Goal: Information Seeking & Learning: Learn about a topic

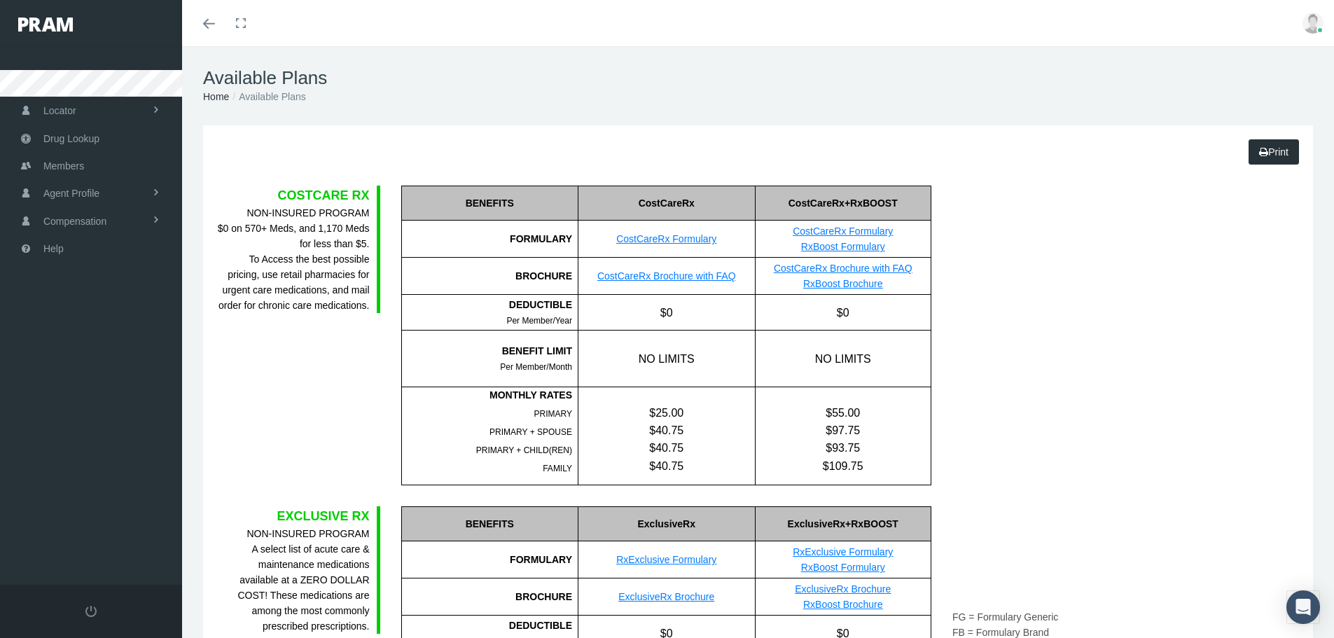
scroll to position [840, 0]
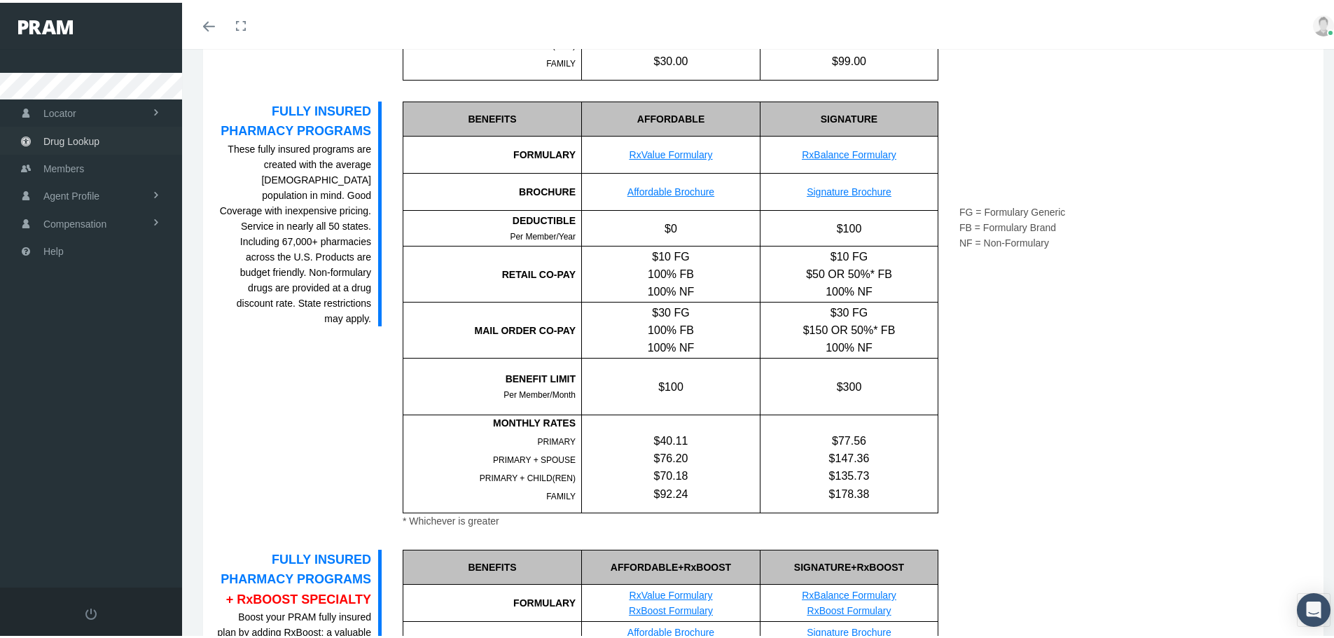
click at [99, 137] on link "Drug Lookup" at bounding box center [91, 137] width 182 height 27
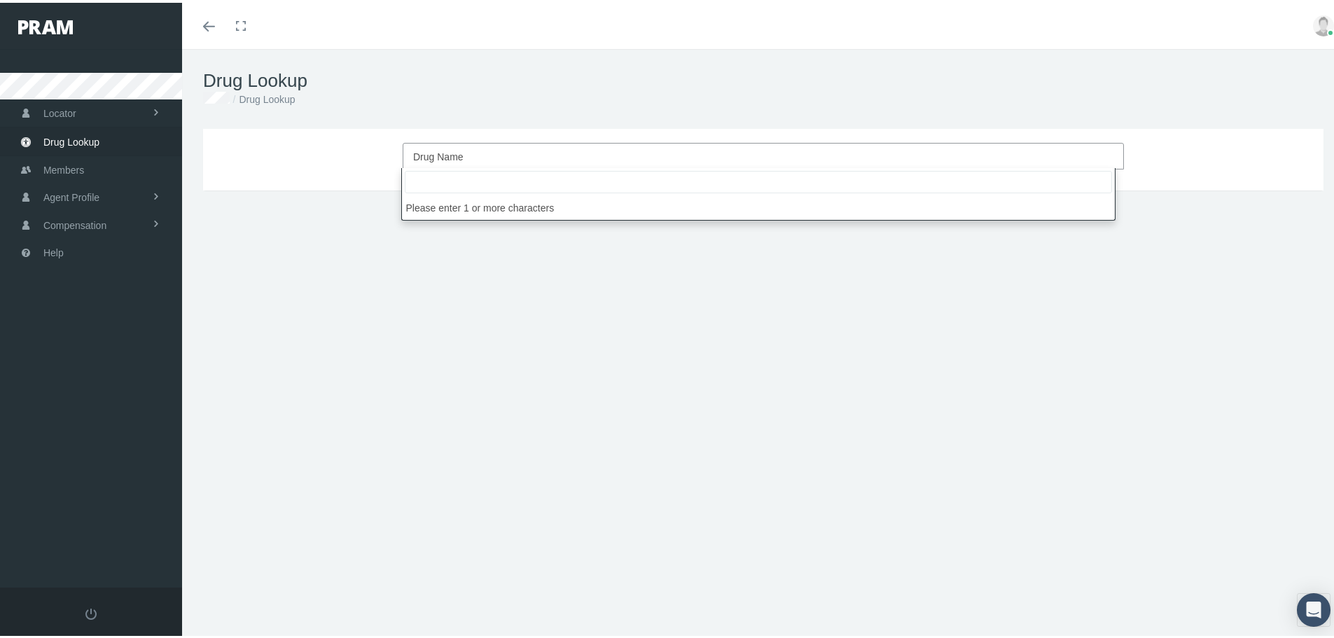
click at [491, 143] on span "Drug Name" at bounding box center [763, 153] width 721 height 27
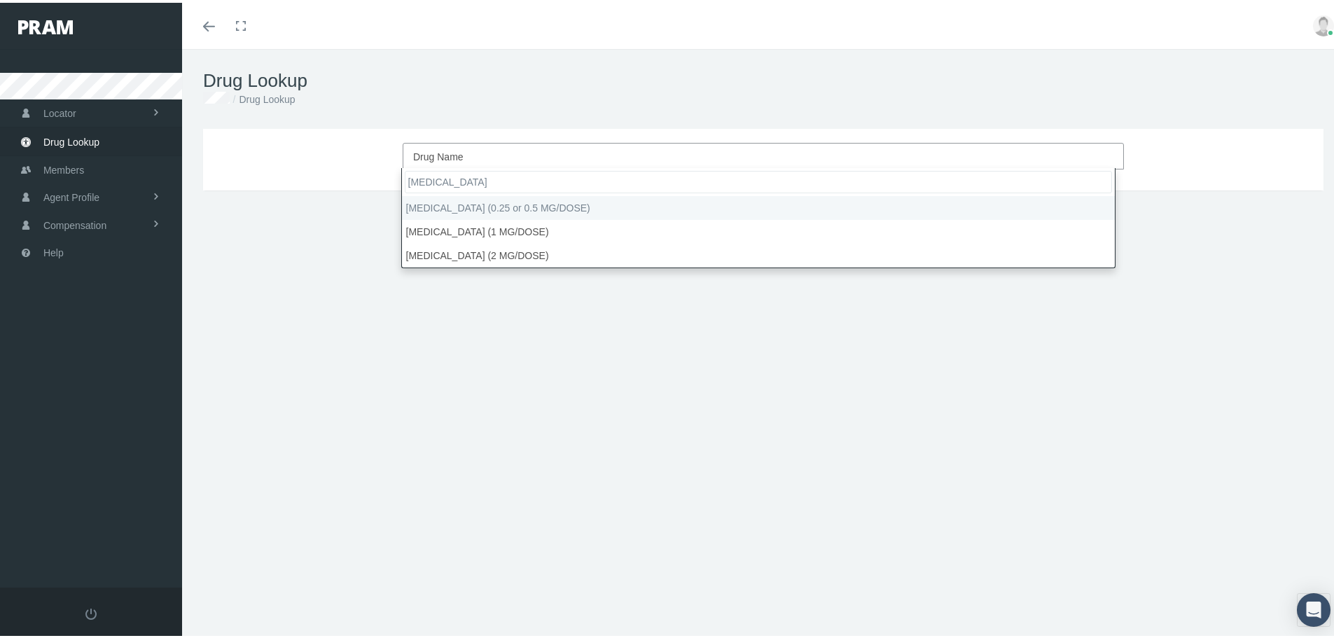
type input "[MEDICAL_DATA]"
select select "[MEDICAL_DATA] (0.25 or 0.5 MG/DOSE)"
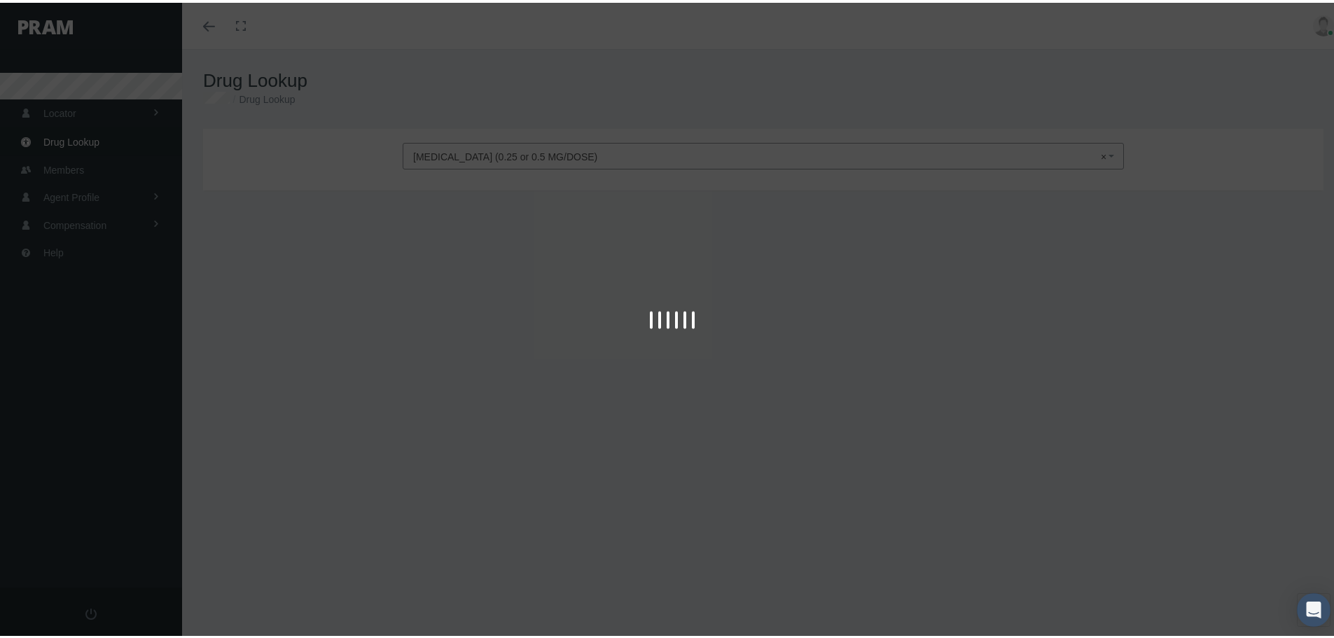
type input "30"
select select "Solution Pen-injector"
select select "2 MG/3ML"
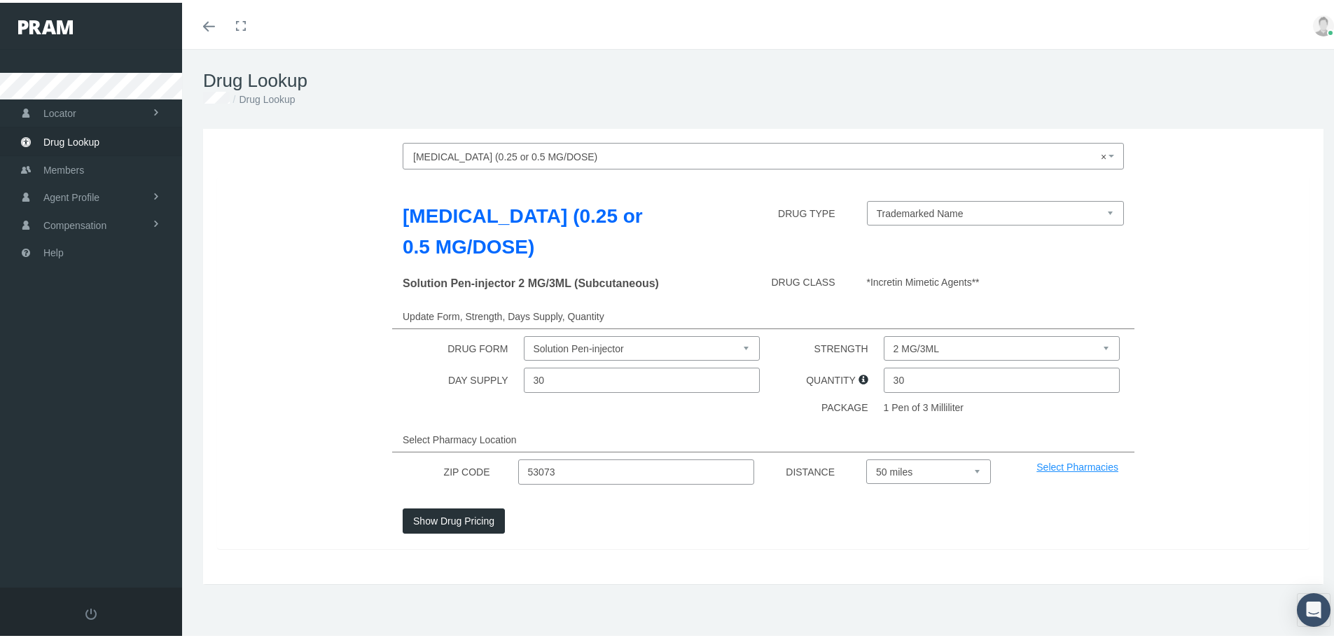
click at [470, 519] on button "Show Drug Pricing" at bounding box center [454, 518] width 102 height 25
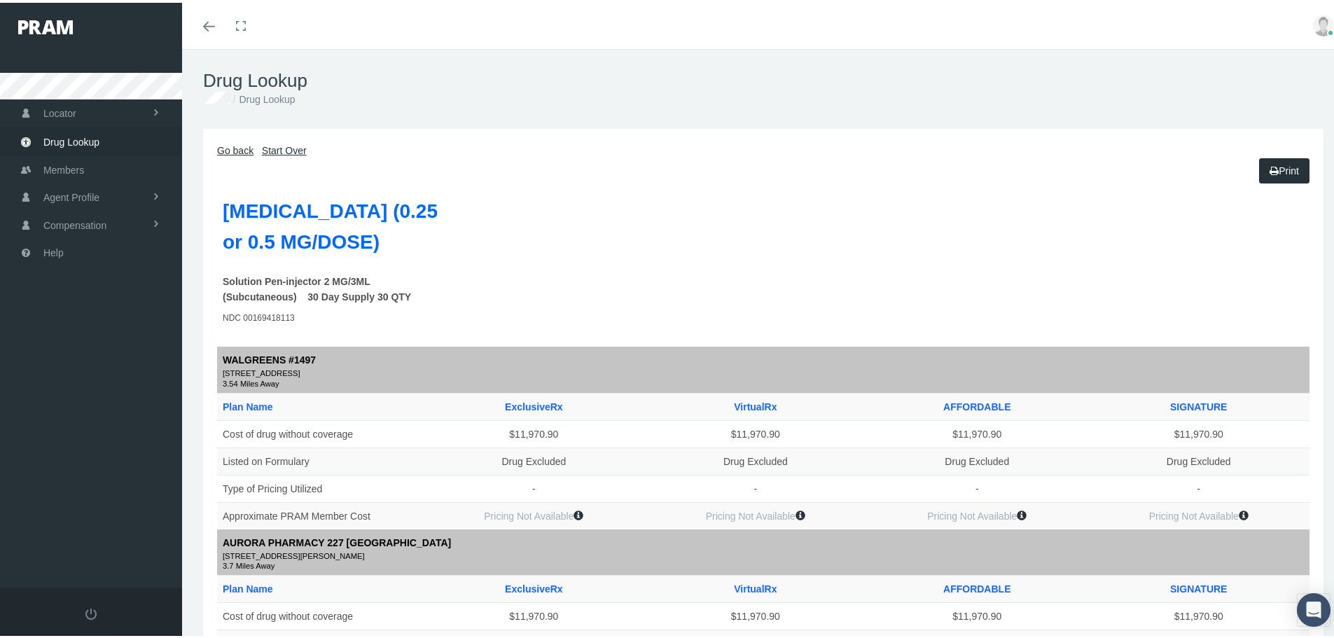
click at [235, 149] on link "Go back" at bounding box center [235, 147] width 36 height 11
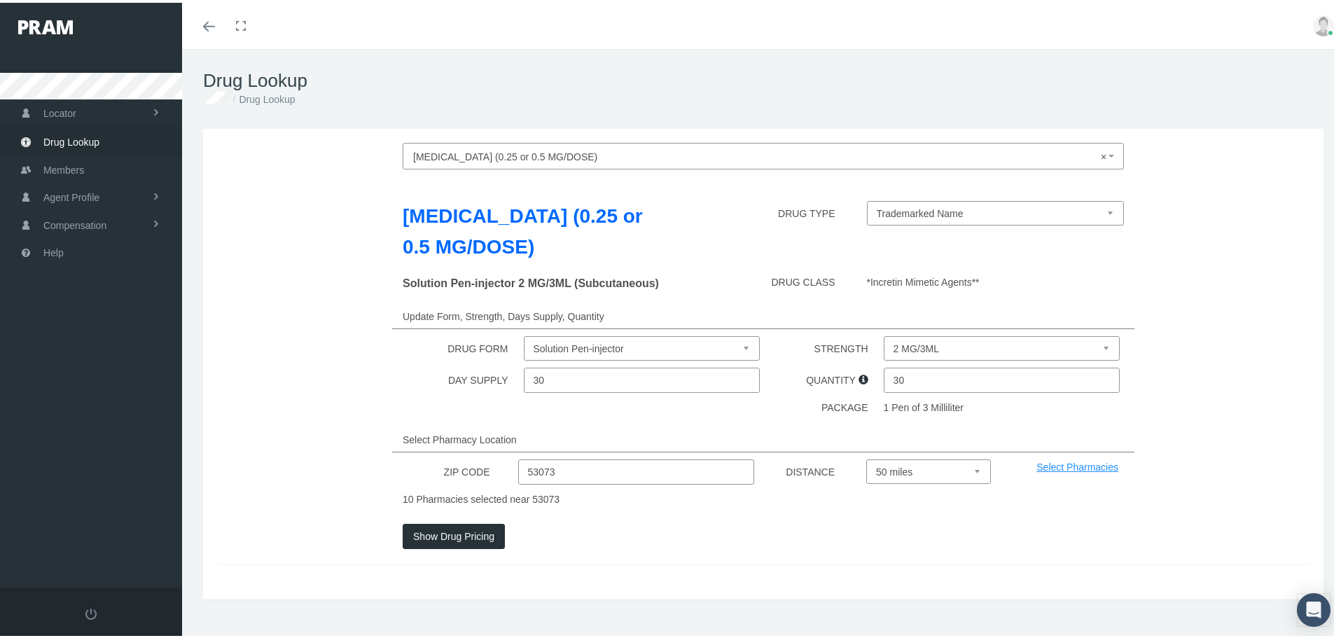
click at [936, 348] on select "2 MG/3ML" at bounding box center [1002, 345] width 237 height 25
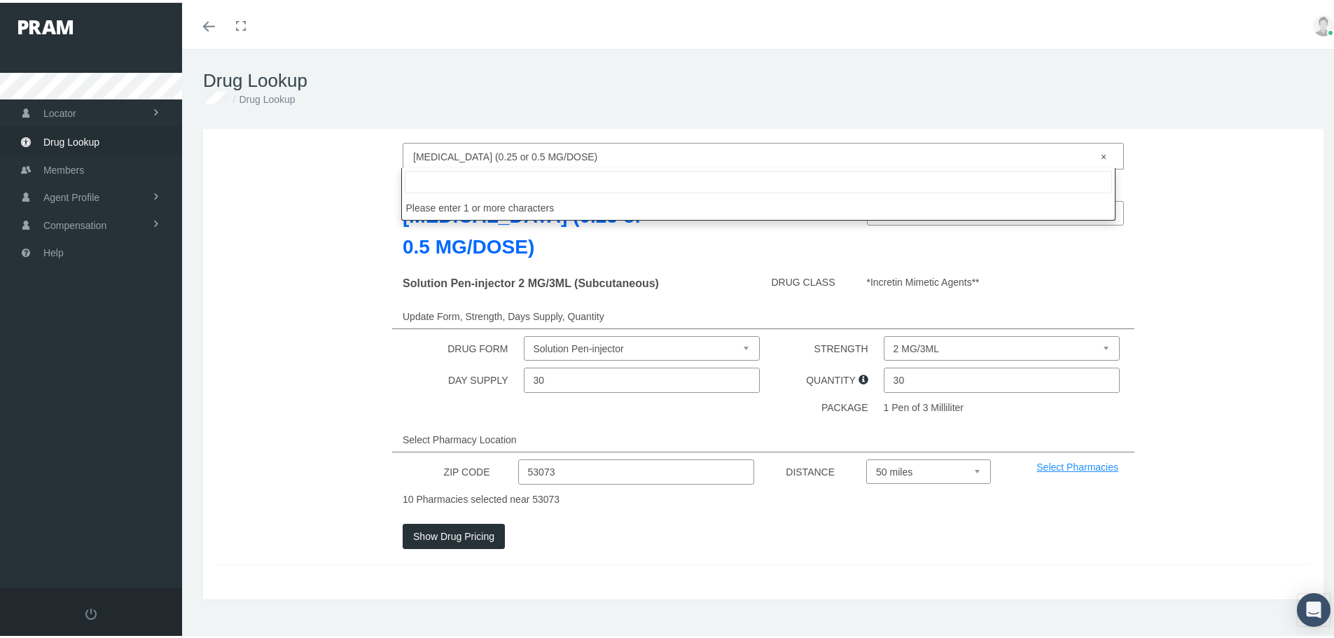
click at [741, 162] on span "× Ozempic (0.25 or 0.5 MG/DOSE)" at bounding box center [759, 154] width 692 height 18
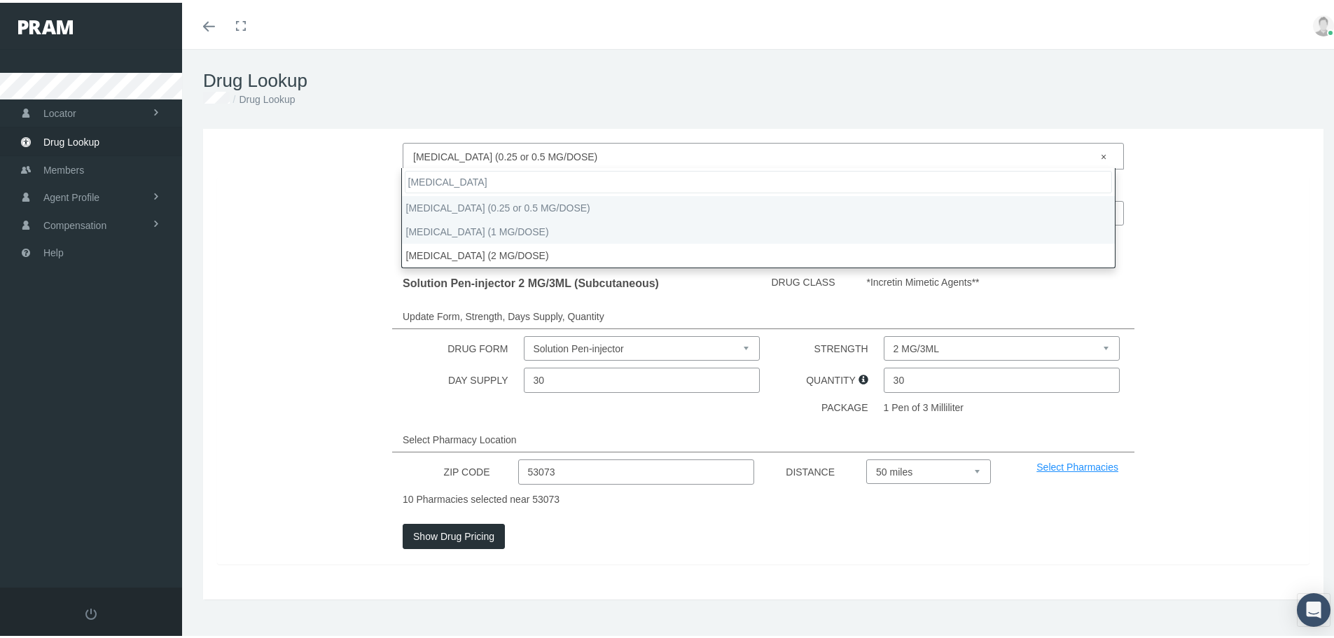
type input "ozempic"
select select "Ozempic (1 MG/DOSE)"
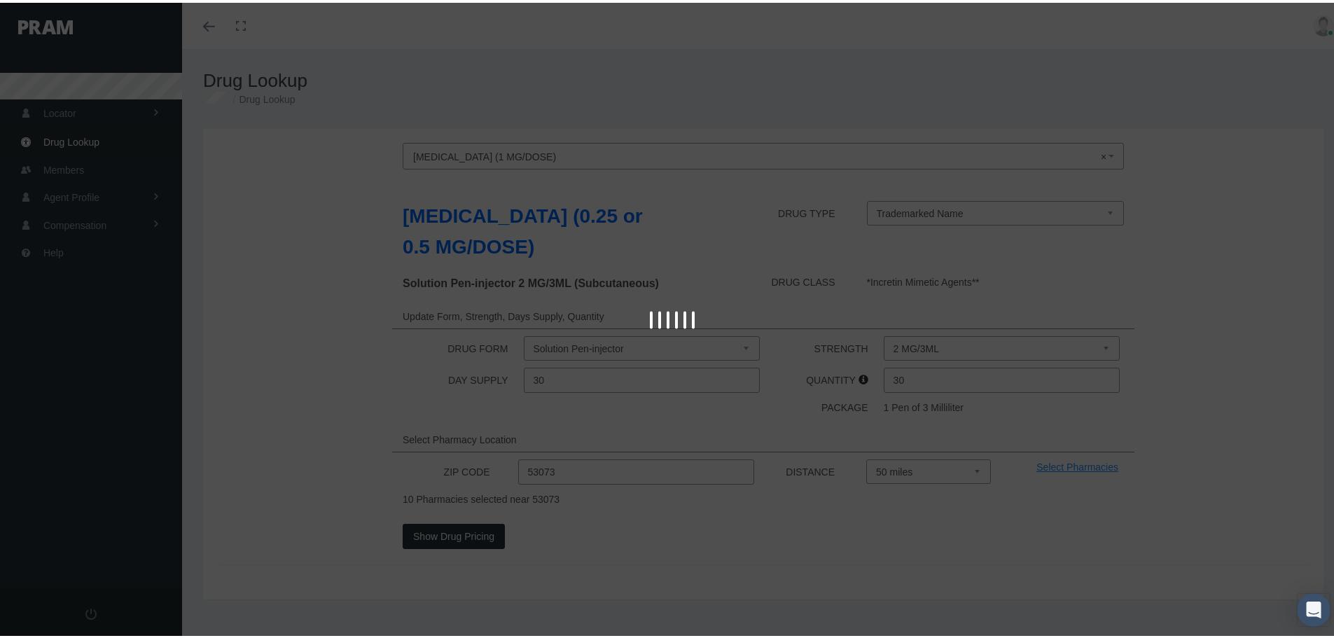
select select "4 MG/3ML"
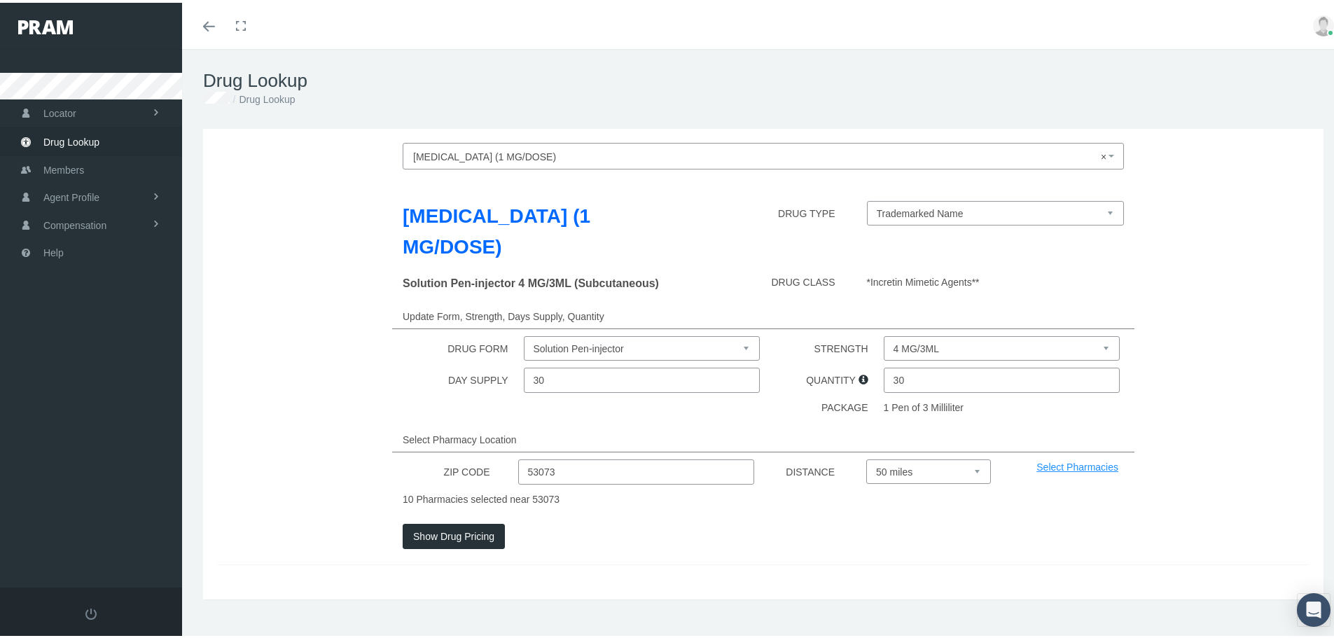
click at [420, 521] on button "Show Drug Pricing" at bounding box center [454, 533] width 102 height 25
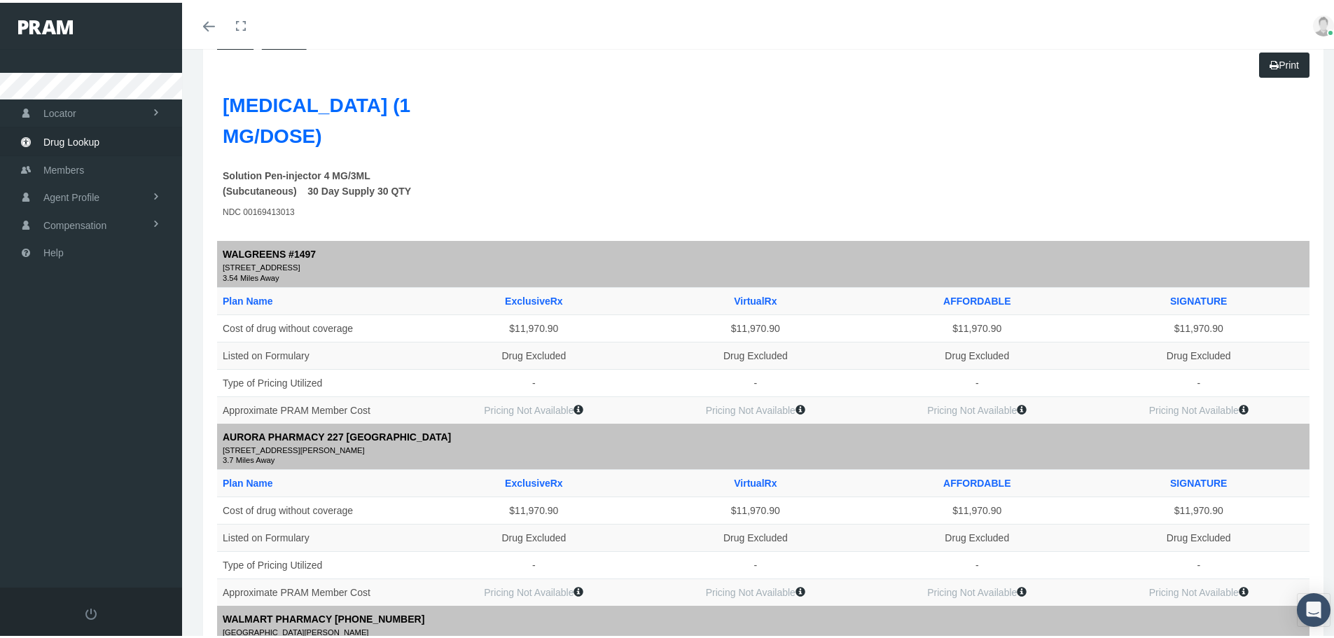
scroll to position [140, 0]
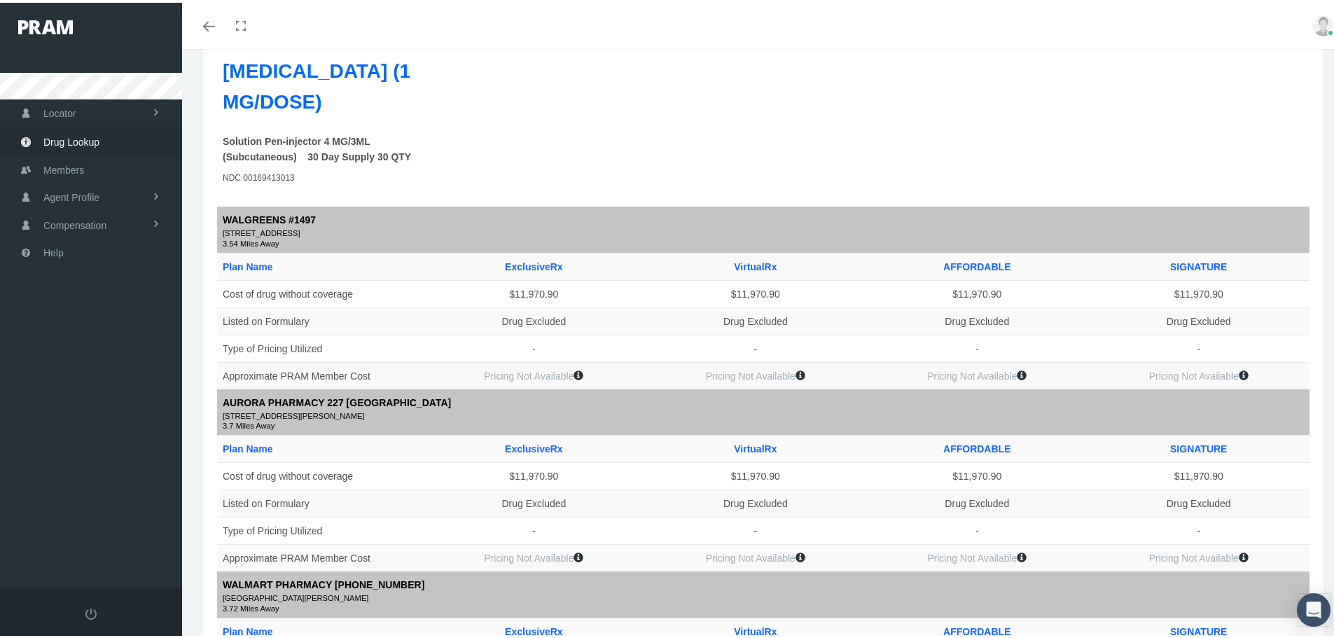
click at [800, 550] on icon at bounding box center [801, 555] width 10 height 10
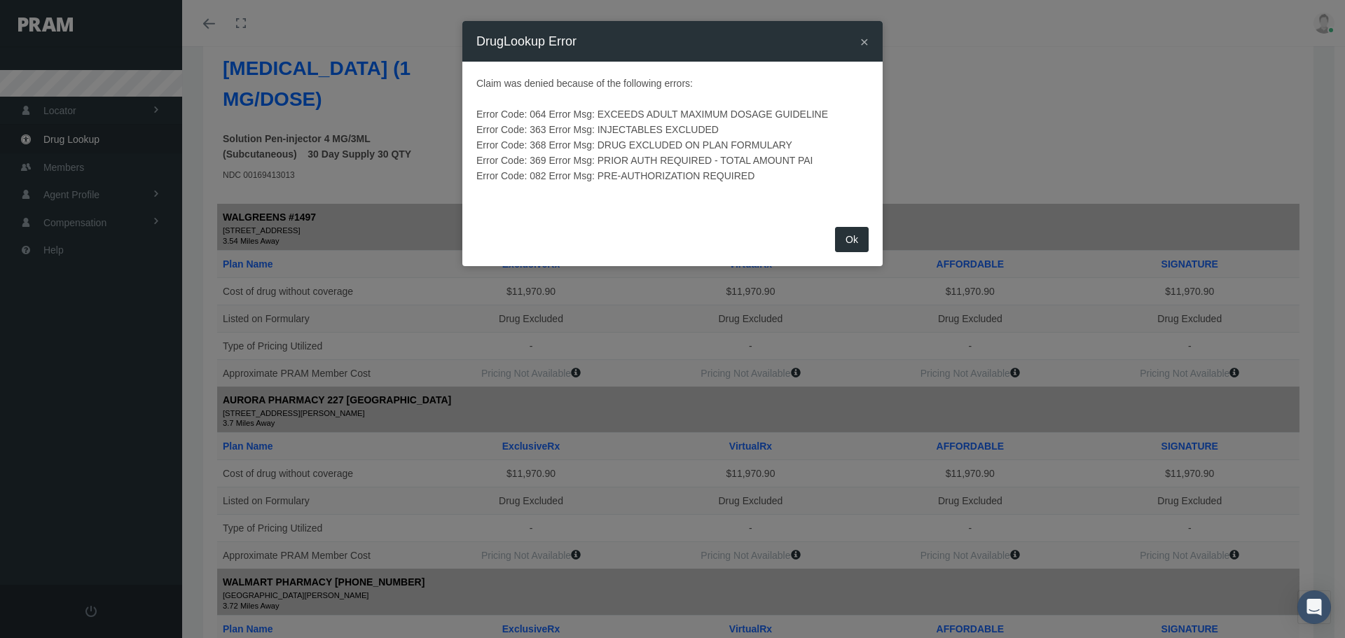
click at [852, 244] on button "Ok" at bounding box center [852, 239] width 34 height 25
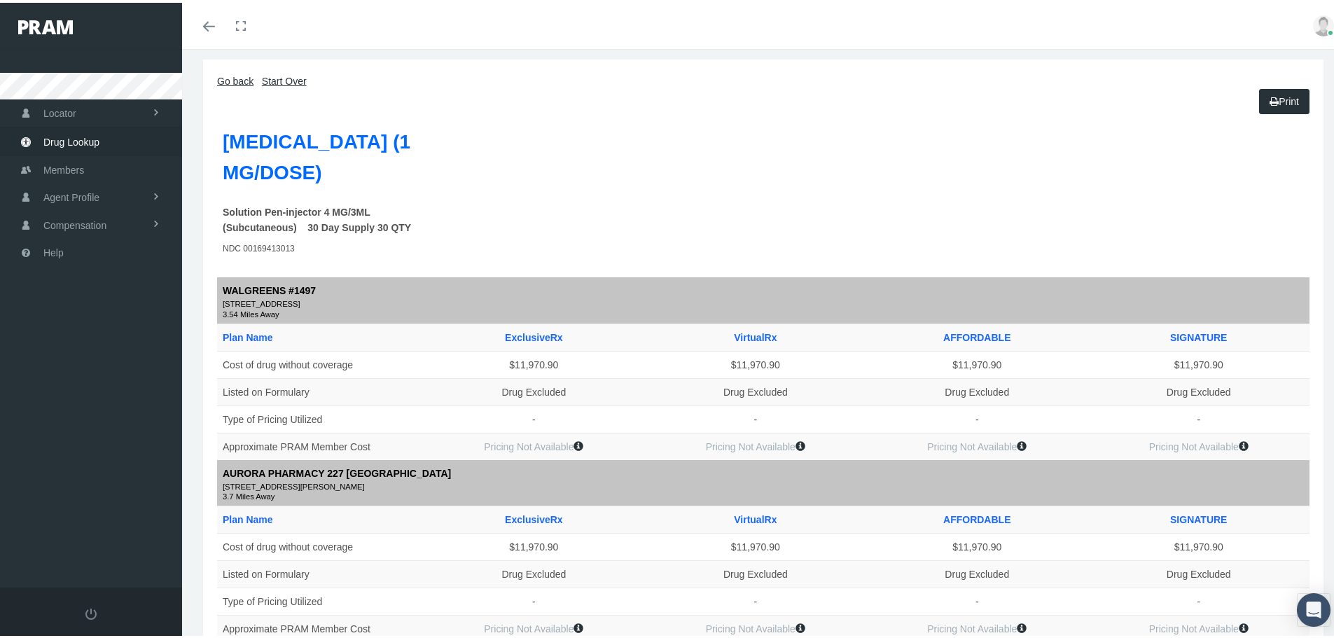
scroll to position [0, 0]
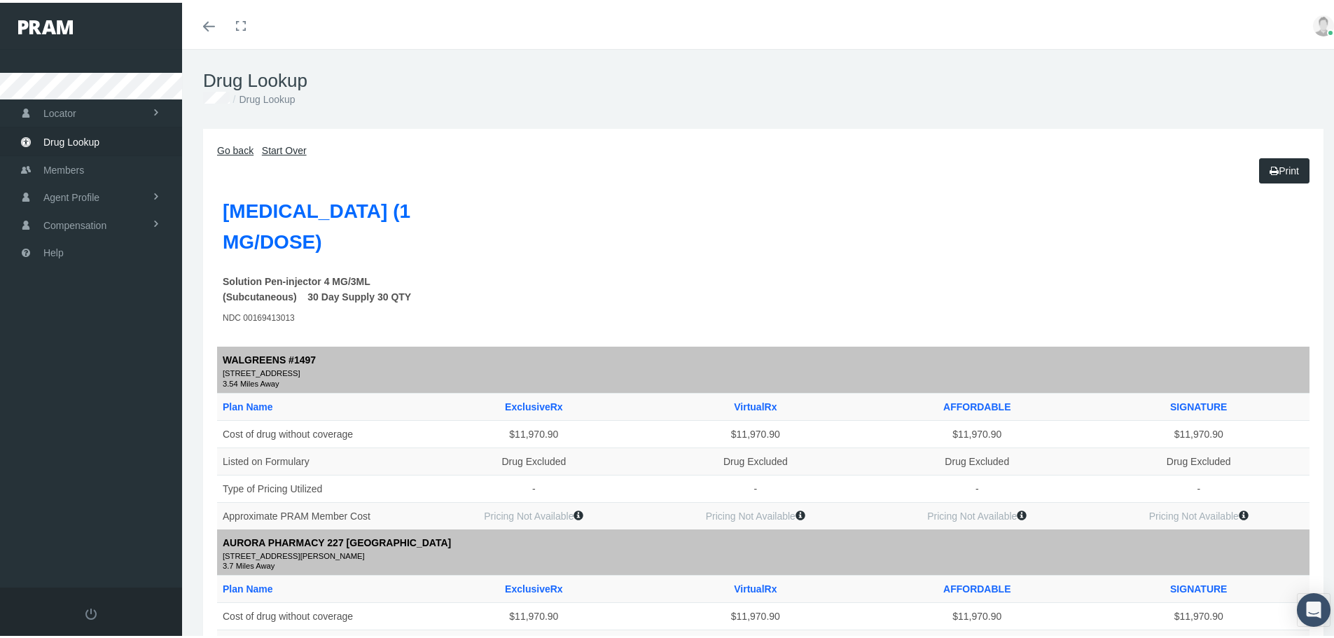
drag, startPoint x: 294, startPoint y: 148, endPoint x: 299, endPoint y: 158, distance: 11.6
click at [294, 148] on link "Start Over" at bounding box center [284, 147] width 45 height 11
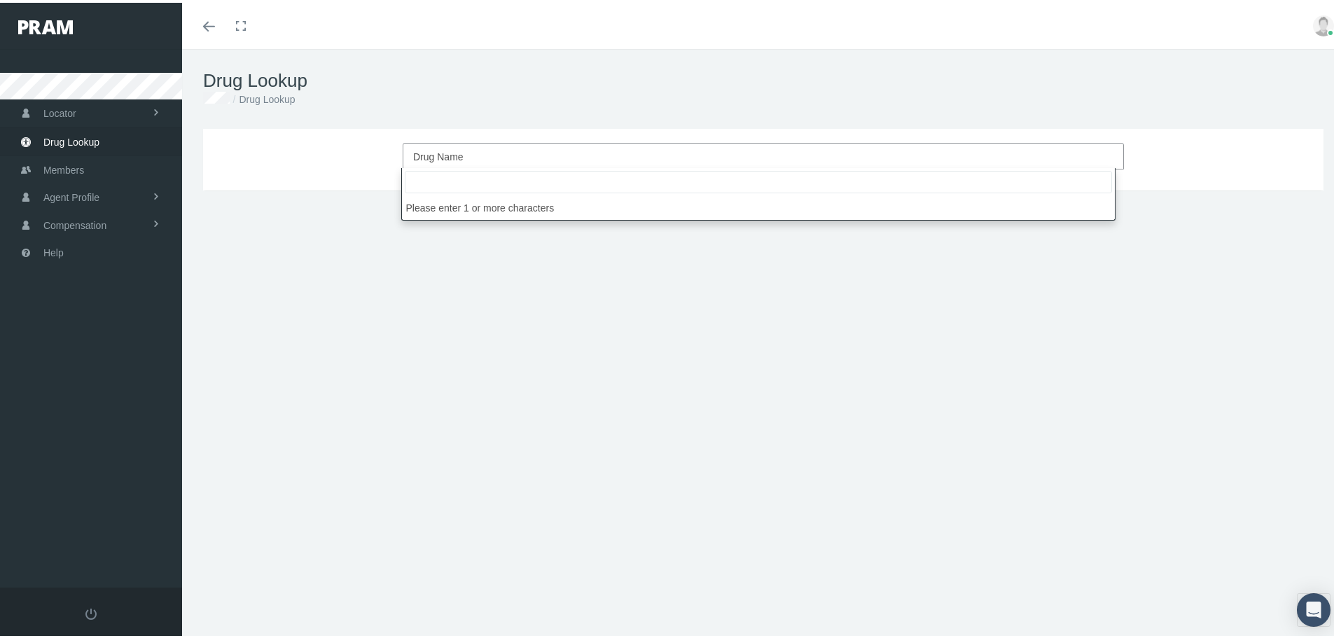
drag, startPoint x: 426, startPoint y: 147, endPoint x: 417, endPoint y: 146, distance: 9.2
click at [423, 146] on span "Drug Name" at bounding box center [759, 154] width 692 height 18
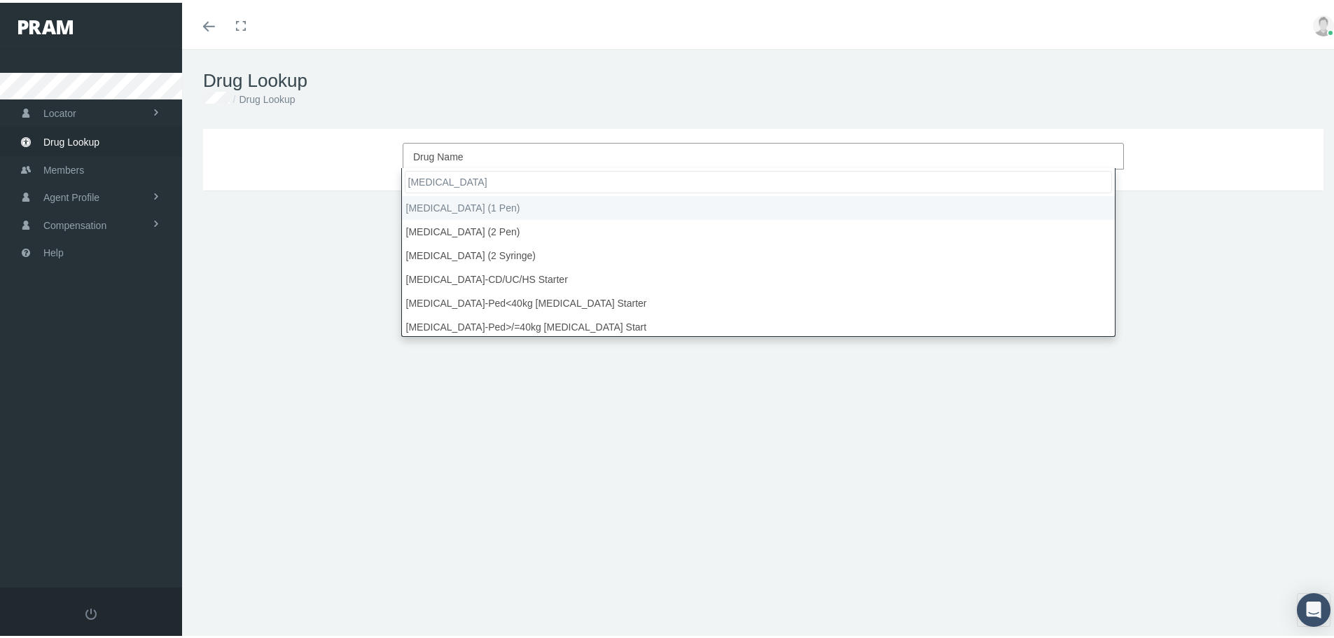
type input "humira"
select select "Humira (1 Pen)"
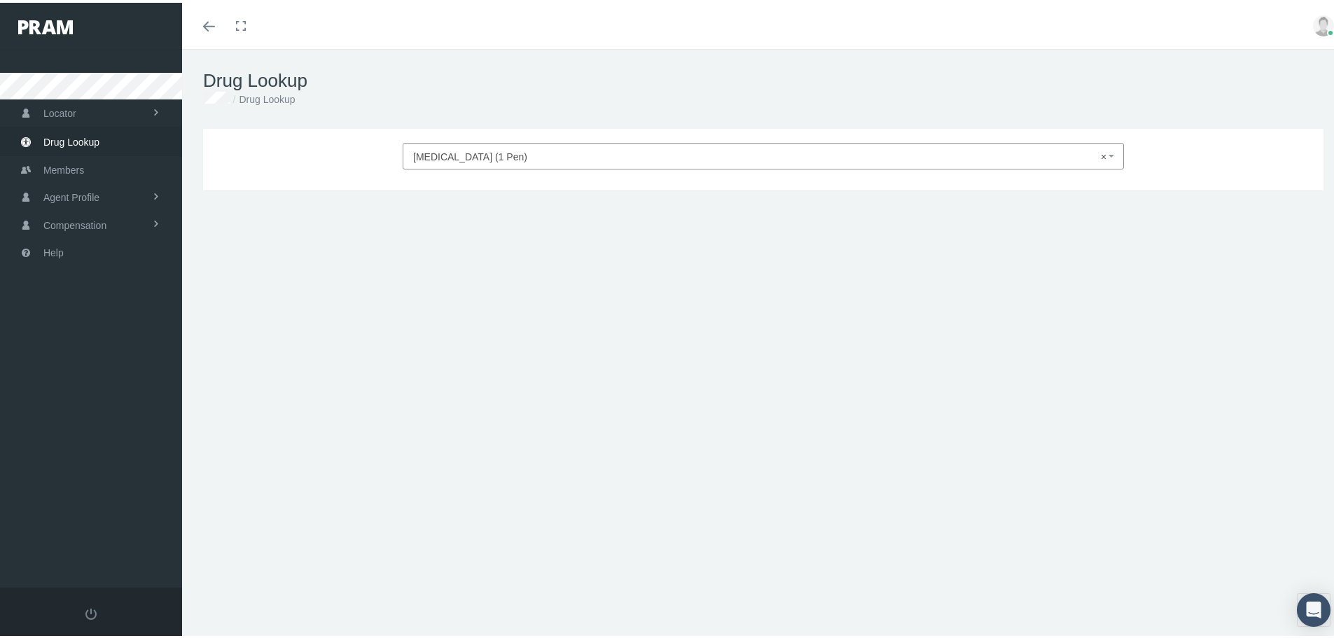
click at [497, 157] on span "× Humira (1 Pen)" at bounding box center [759, 154] width 692 height 18
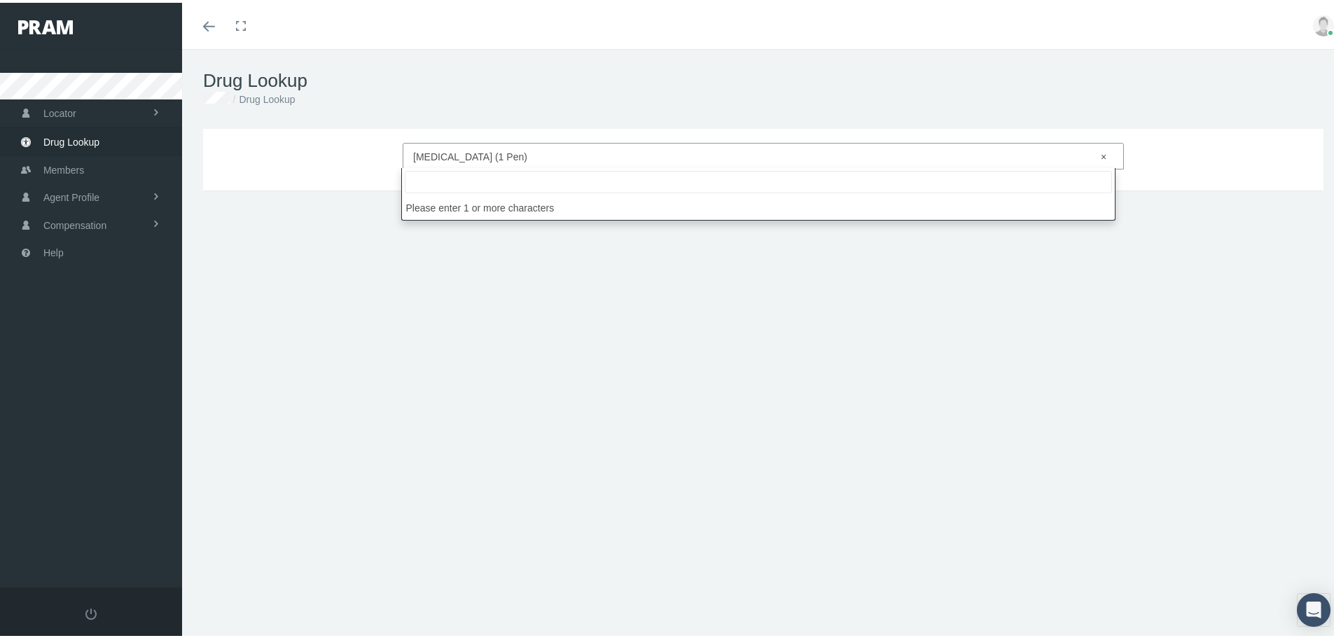
click at [497, 157] on span "× Humira (1 Pen)" at bounding box center [759, 154] width 692 height 18
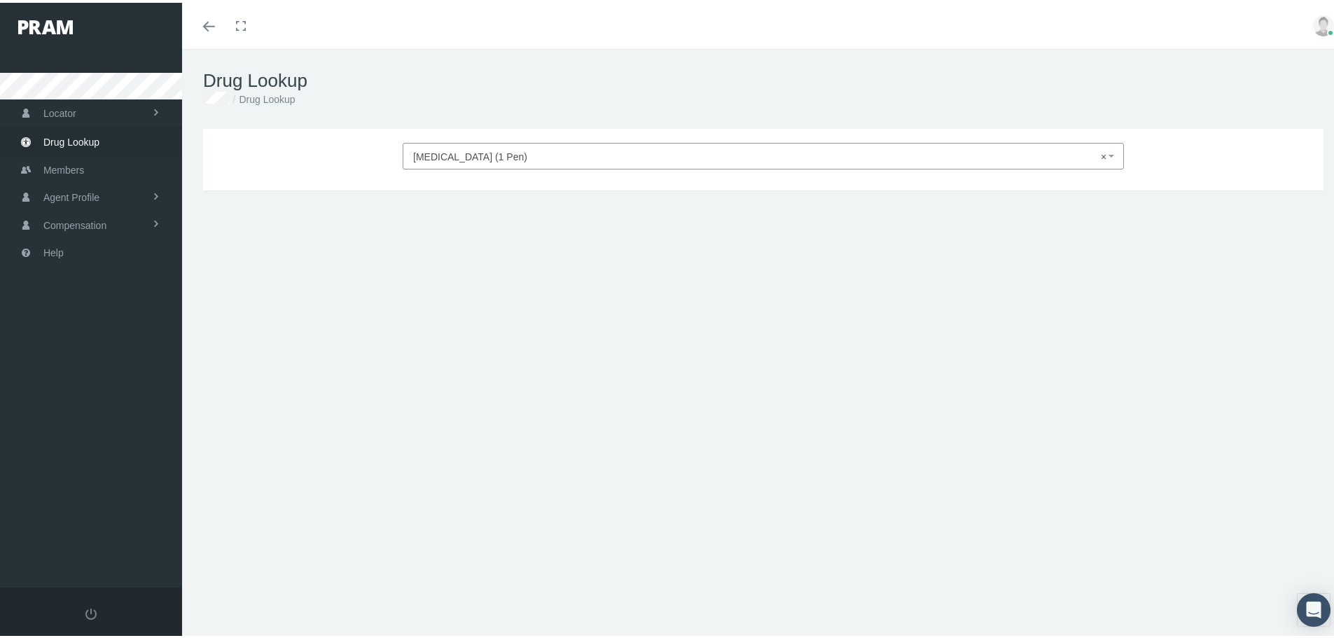
click at [207, 13] on link "Toggle menubar" at bounding box center [209, 23] width 33 height 46
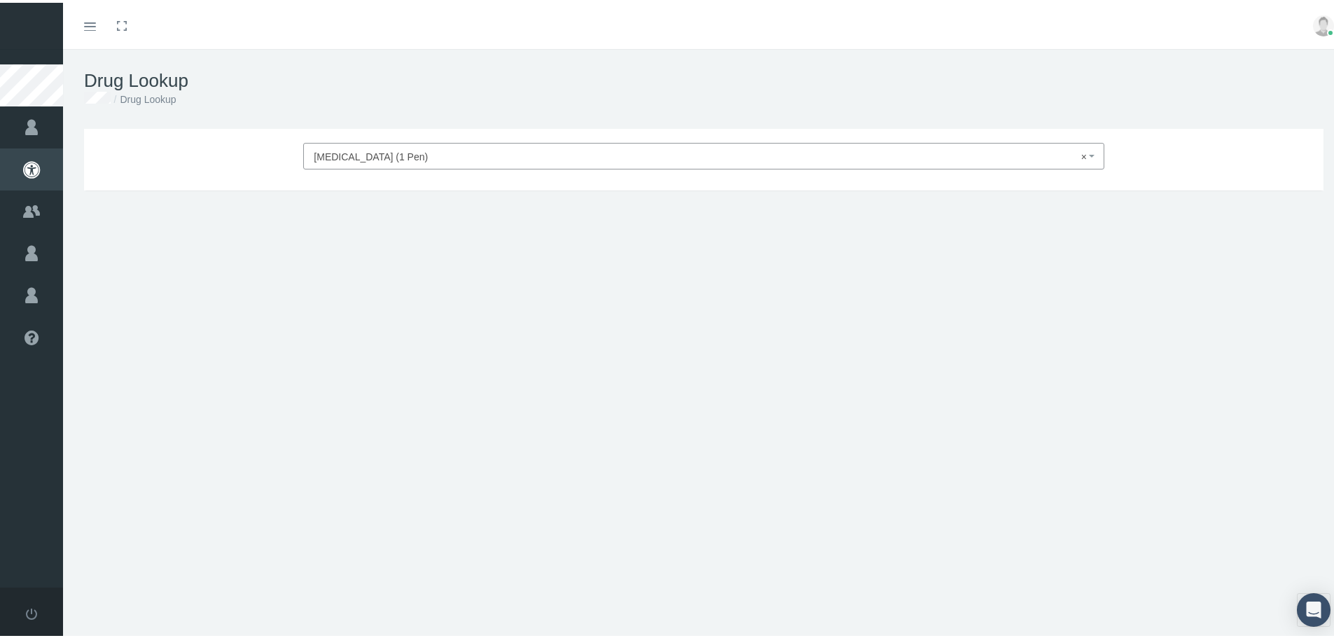
click at [102, 32] on link "Toggle menubar" at bounding box center [90, 23] width 33 height 46
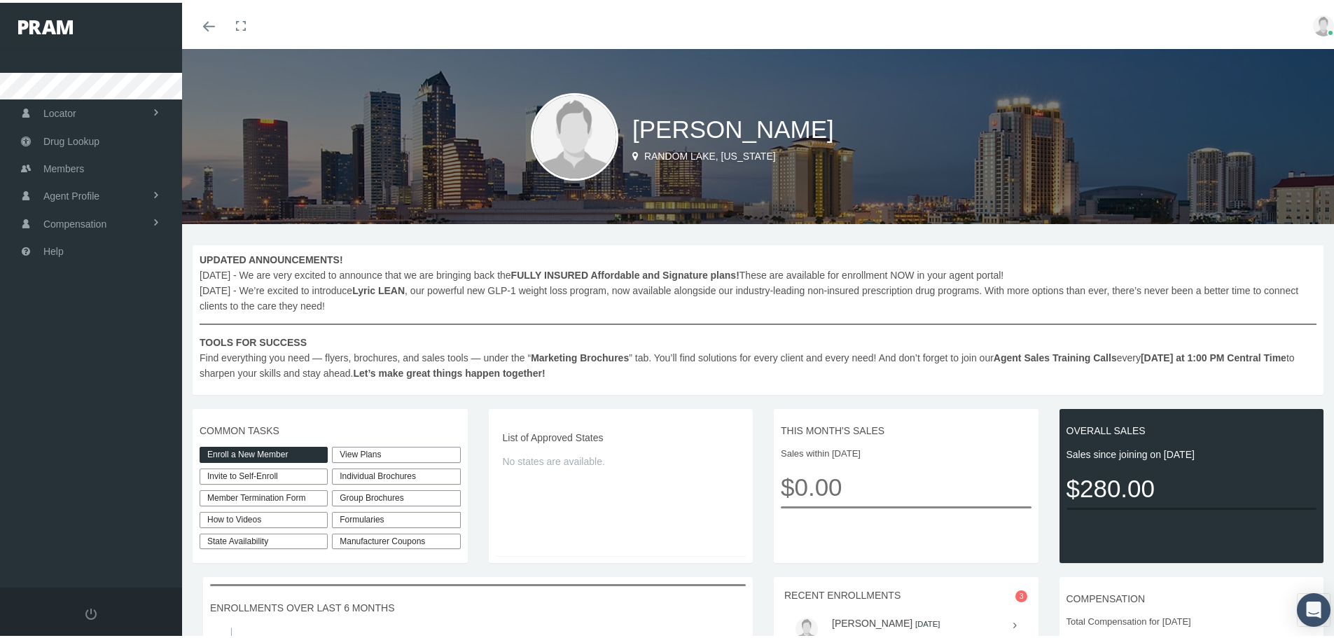
click at [401, 455] on link "View Plans" at bounding box center [396, 452] width 128 height 16
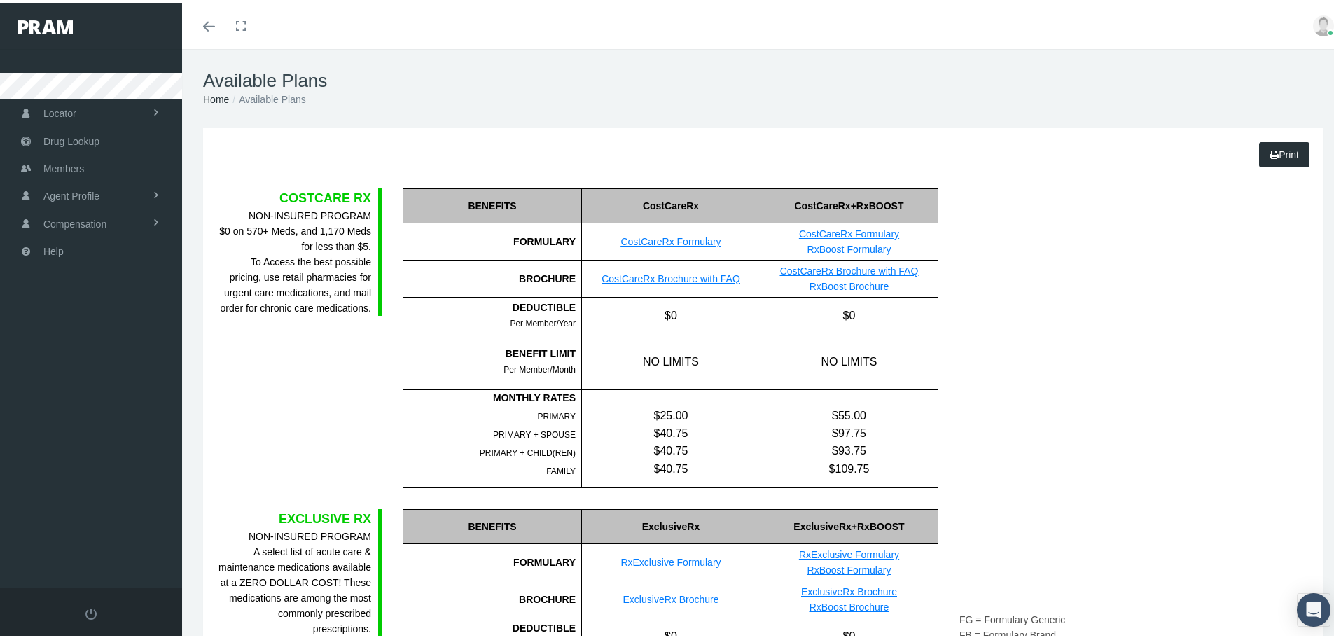
click at [703, 241] on link "CostCareRx Formulary" at bounding box center [671, 238] width 100 height 11
click at [1046, 281] on div "FG = Formulary Generic FB = Formulary Brand NF = Non-Formulary" at bounding box center [1042, 336] width 186 height 300
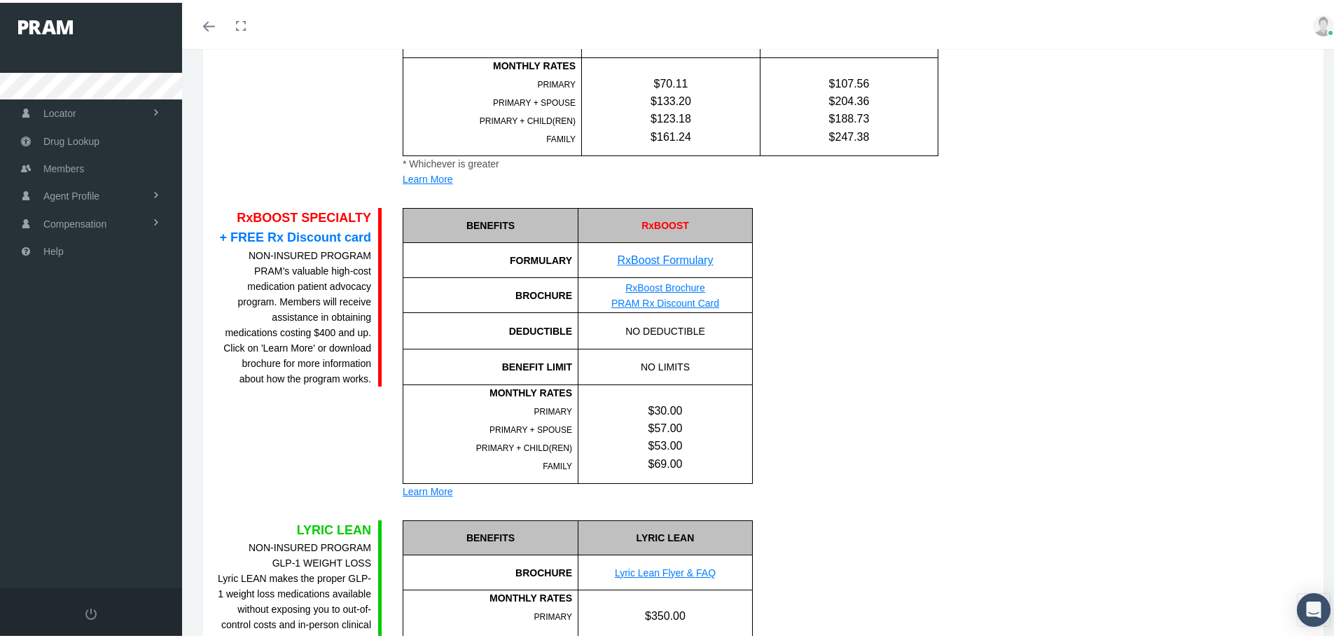
scroll to position [1681, 0]
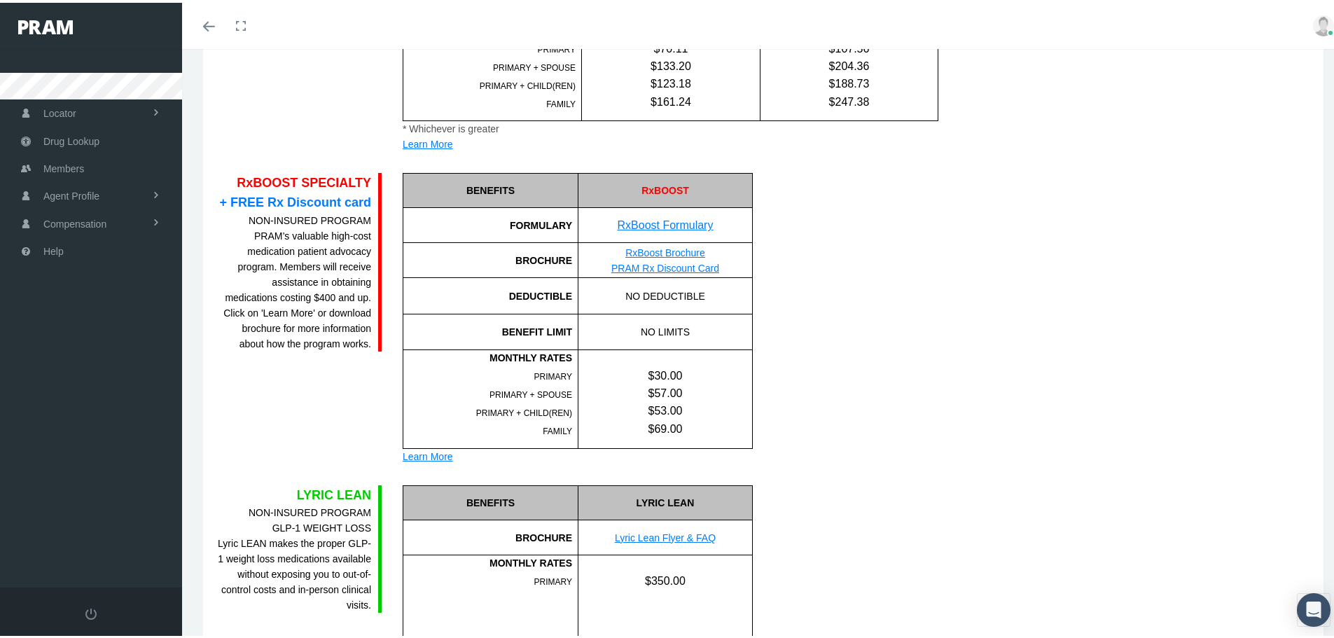
click at [672, 226] on link "RxBoost Formulary" at bounding box center [666, 222] width 96 height 12
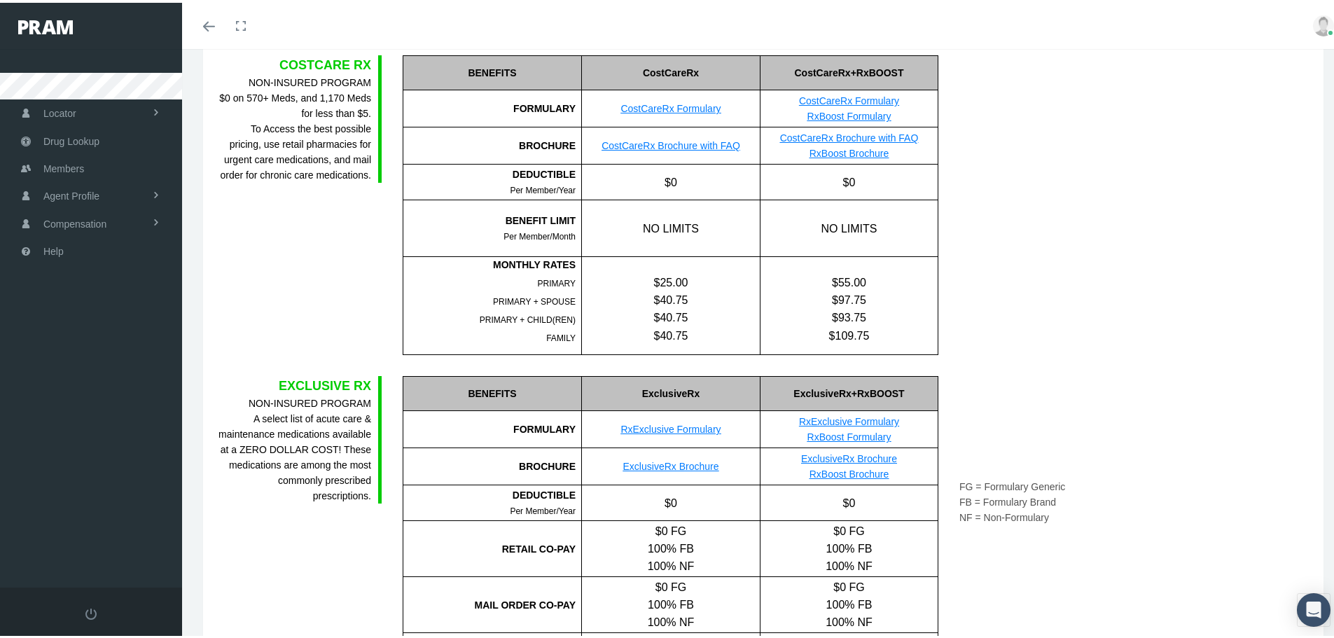
scroll to position [0, 0]
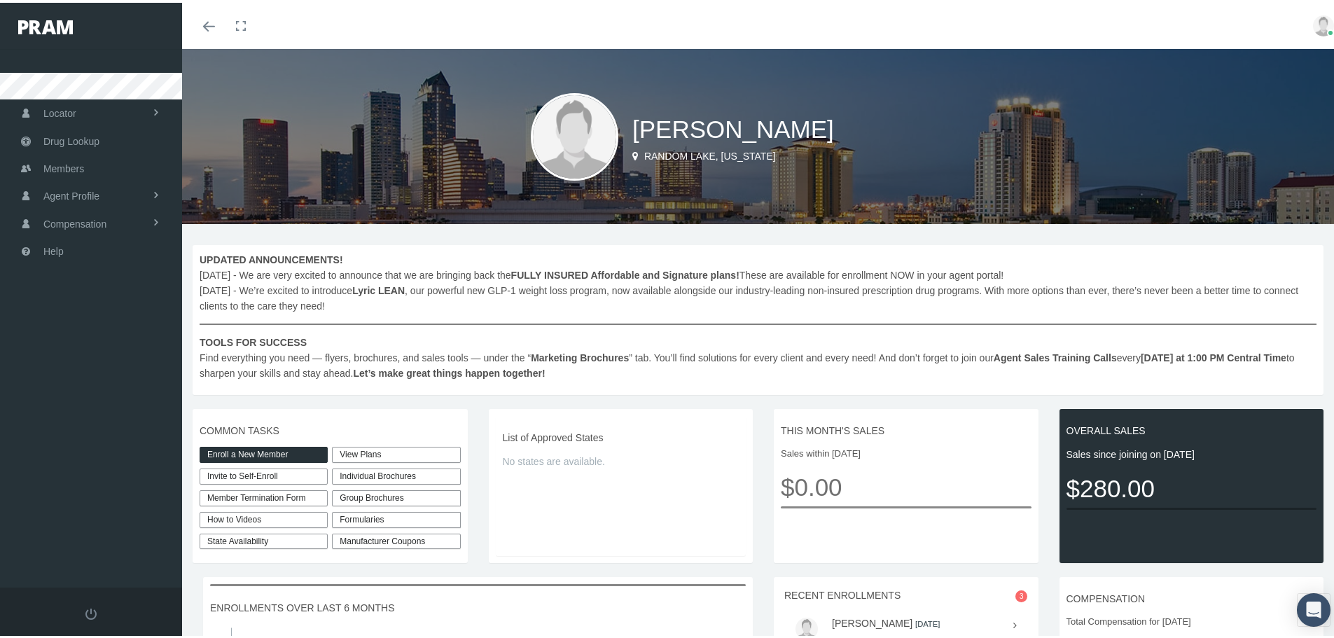
click at [281, 450] on link "Enroll a New Member" at bounding box center [264, 452] width 128 height 16
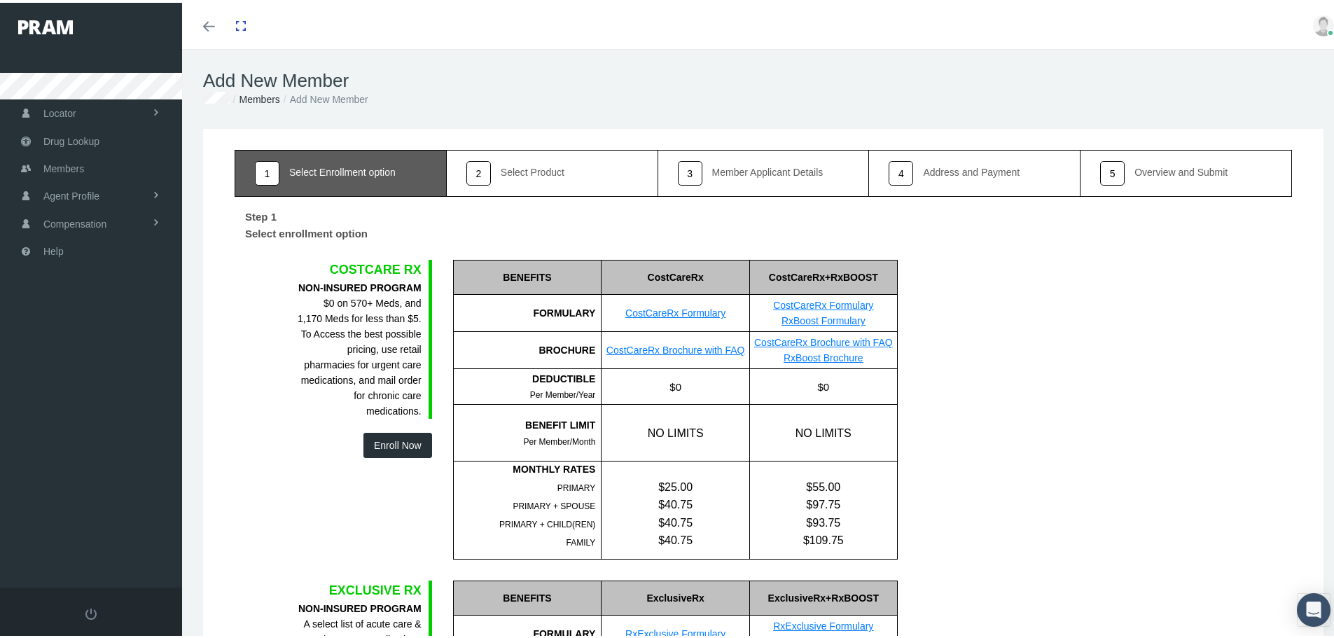
click at [513, 165] on div "Select Product" at bounding box center [533, 170] width 64 height 10
click at [408, 452] on button "Enroll Now" at bounding box center [398, 442] width 69 height 25
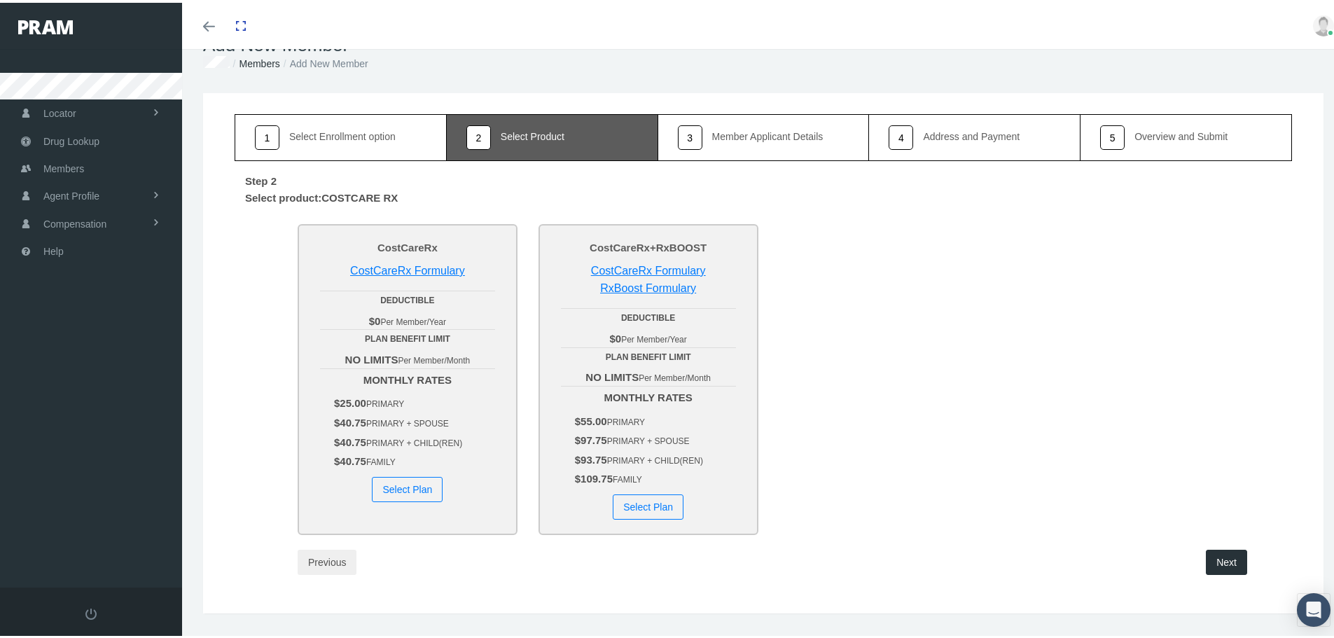
scroll to position [65, 0]
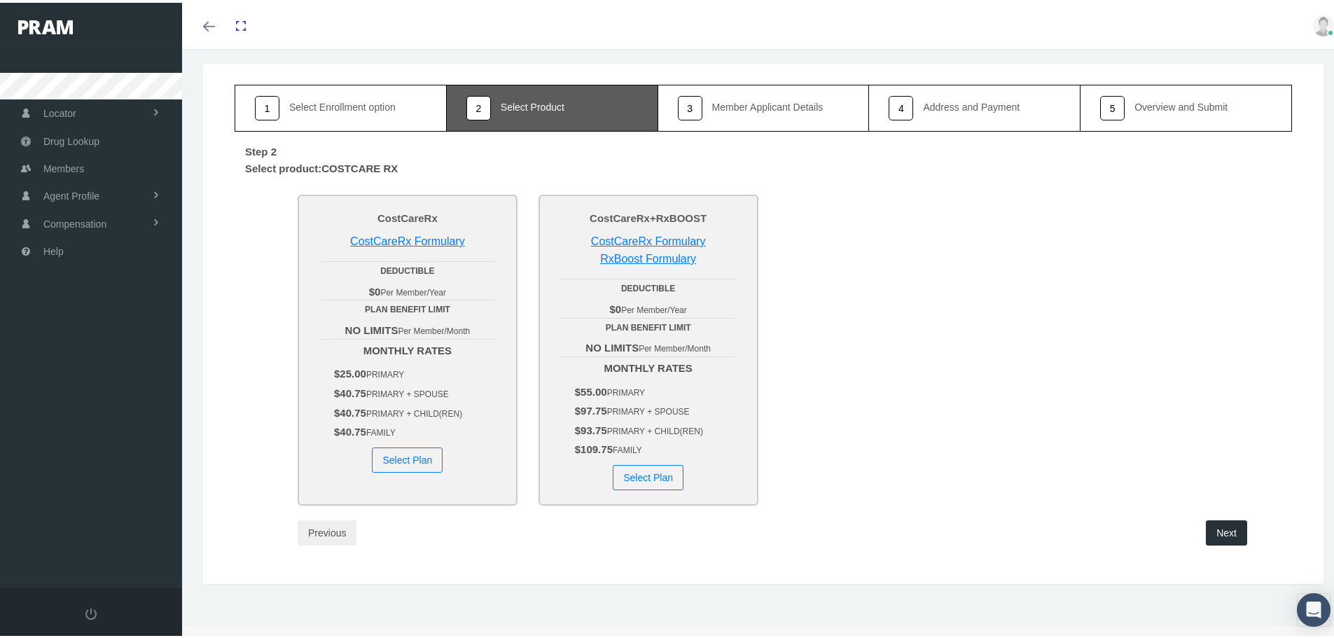
click at [632, 238] on link "CostCareRx Formulary" at bounding box center [648, 239] width 115 height 12
click at [308, 99] on div "Select Enrollment option" at bounding box center [342, 104] width 106 height 10
click at [333, 522] on button "Previous" at bounding box center [327, 530] width 59 height 25
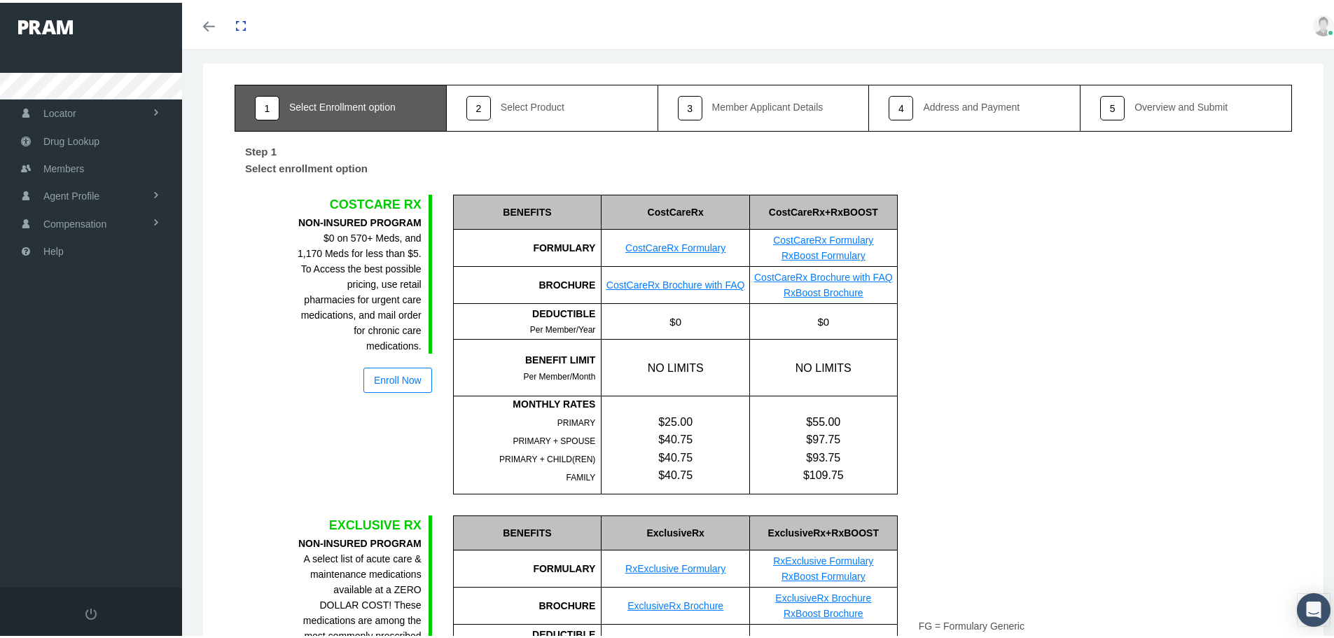
click at [333, 526] on div "EXCLUSIVE RX" at bounding box center [360, 523] width 124 height 20
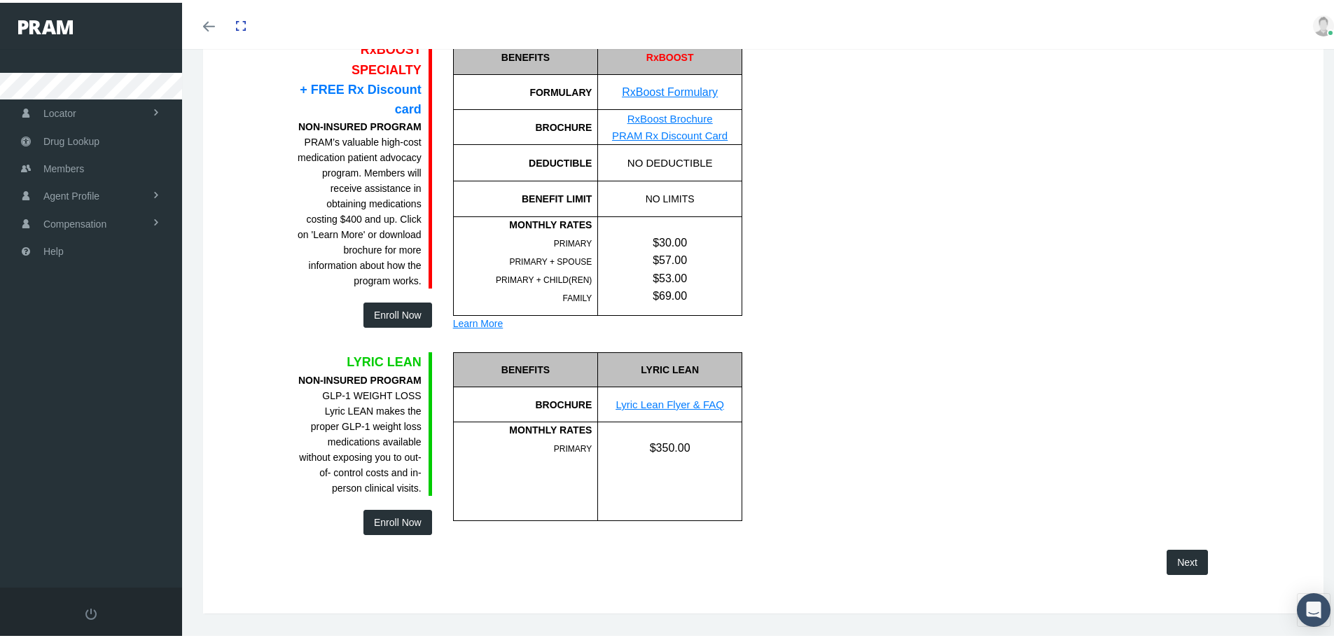
scroll to position [1886, 0]
click at [389, 299] on button "Enroll Now" at bounding box center [398, 311] width 69 height 25
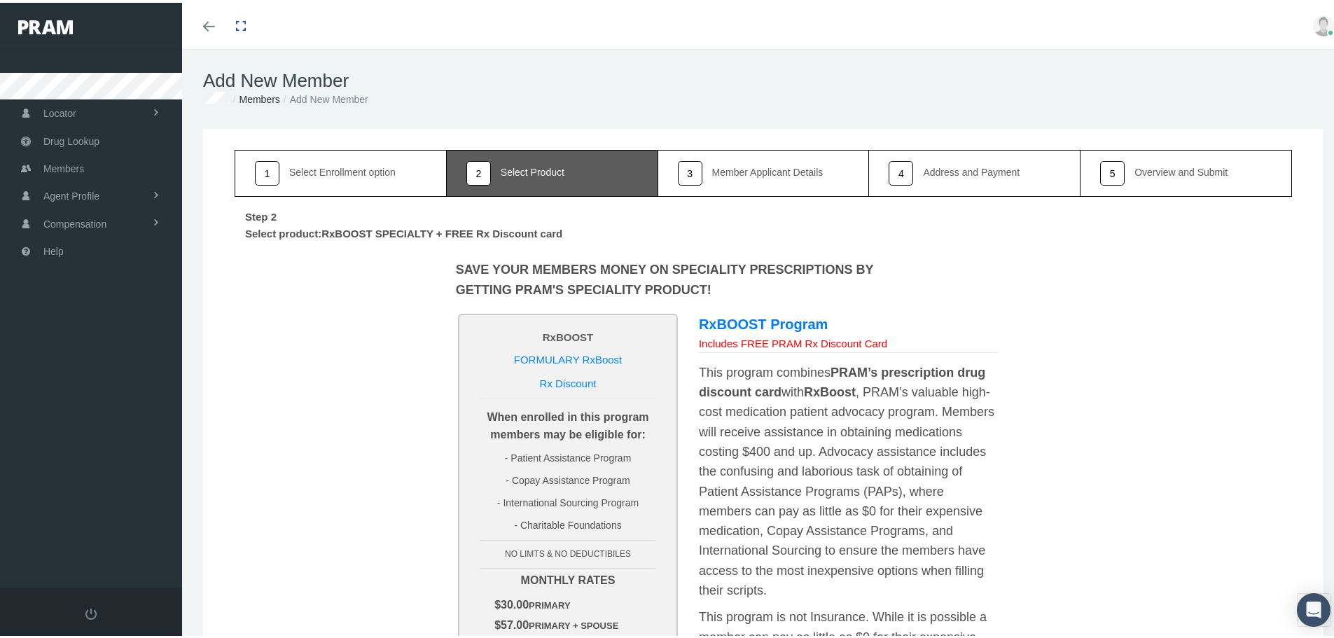
scroll to position [140, 0]
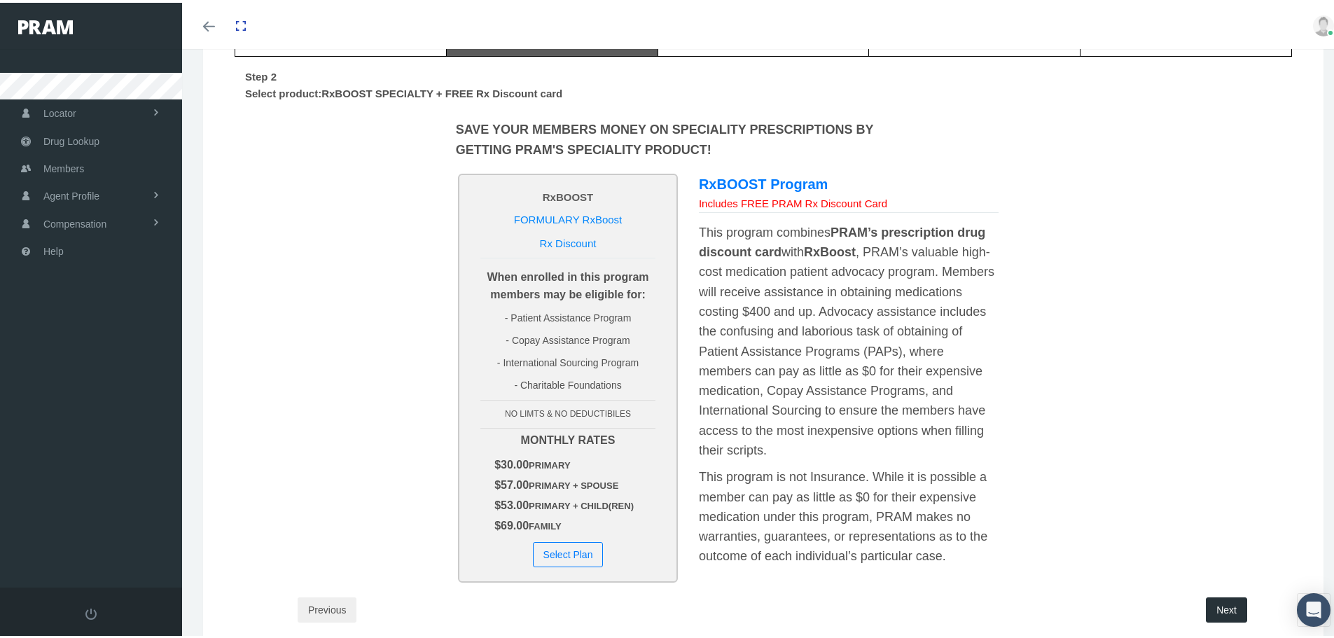
click at [568, 552] on button "Select Plan" at bounding box center [568, 551] width 71 height 25
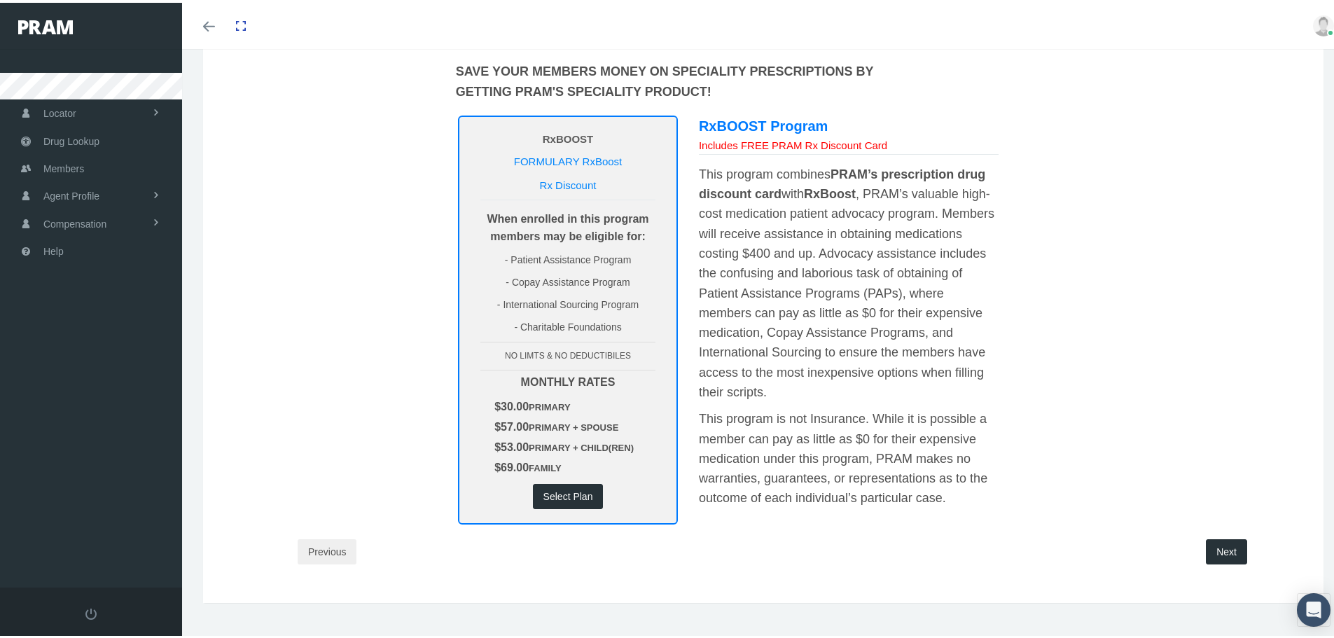
scroll to position [217, 0]
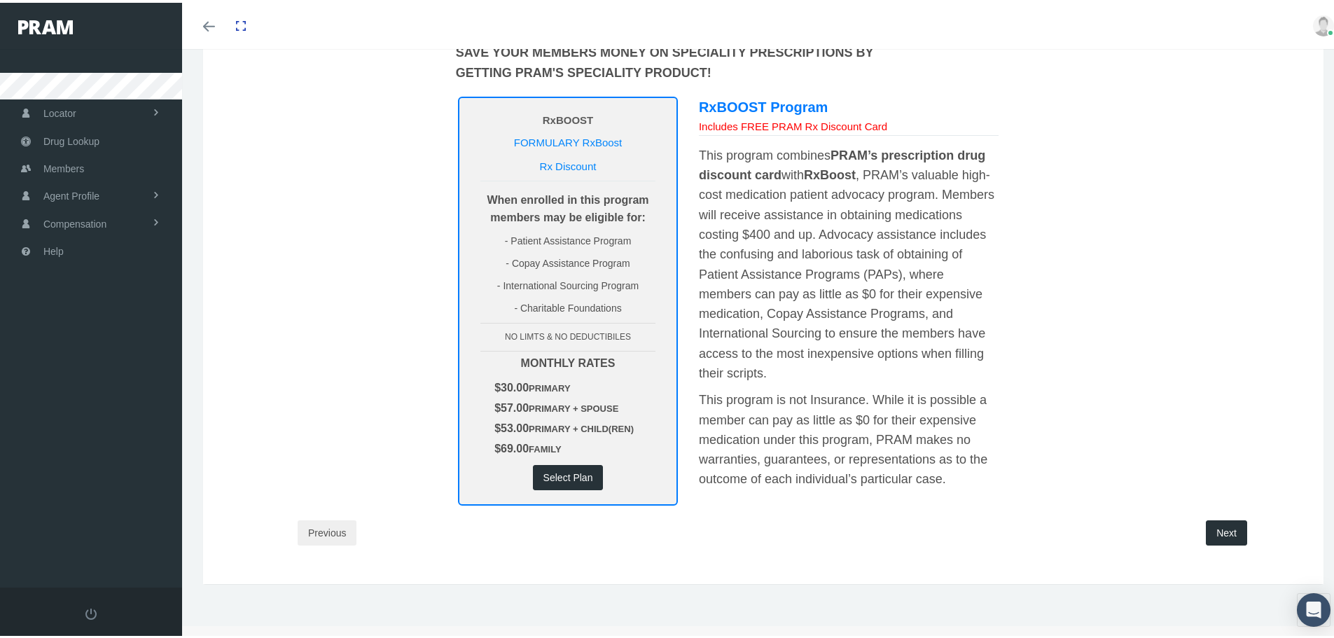
click at [1228, 537] on button "Next" at bounding box center [1226, 530] width 41 height 25
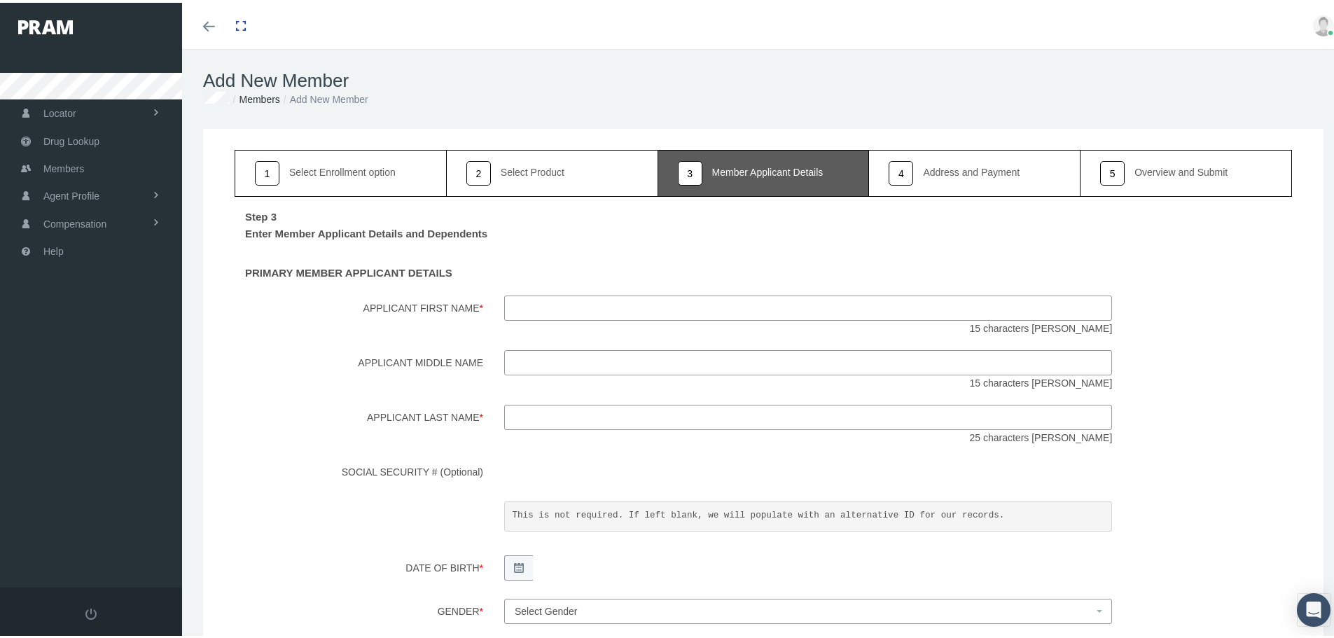
click at [549, 167] on div "Select Product" at bounding box center [533, 170] width 64 height 10
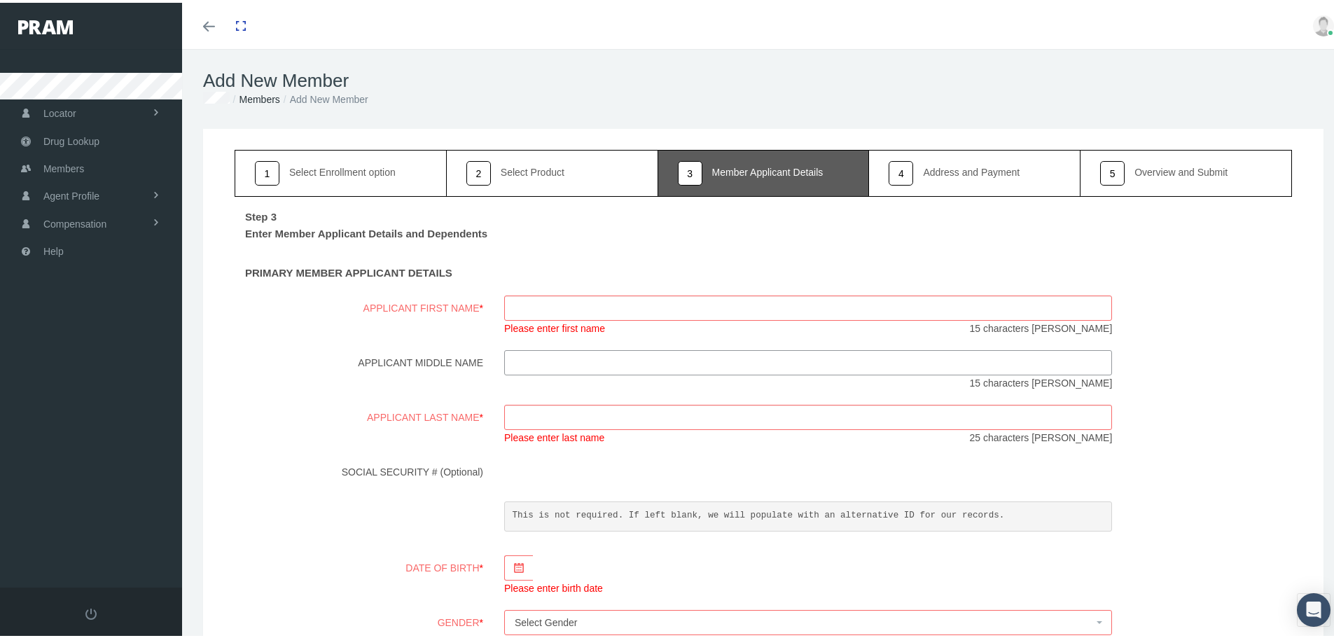
click at [400, 174] on link "1 Select Enrollment option" at bounding box center [341, 170] width 212 height 47
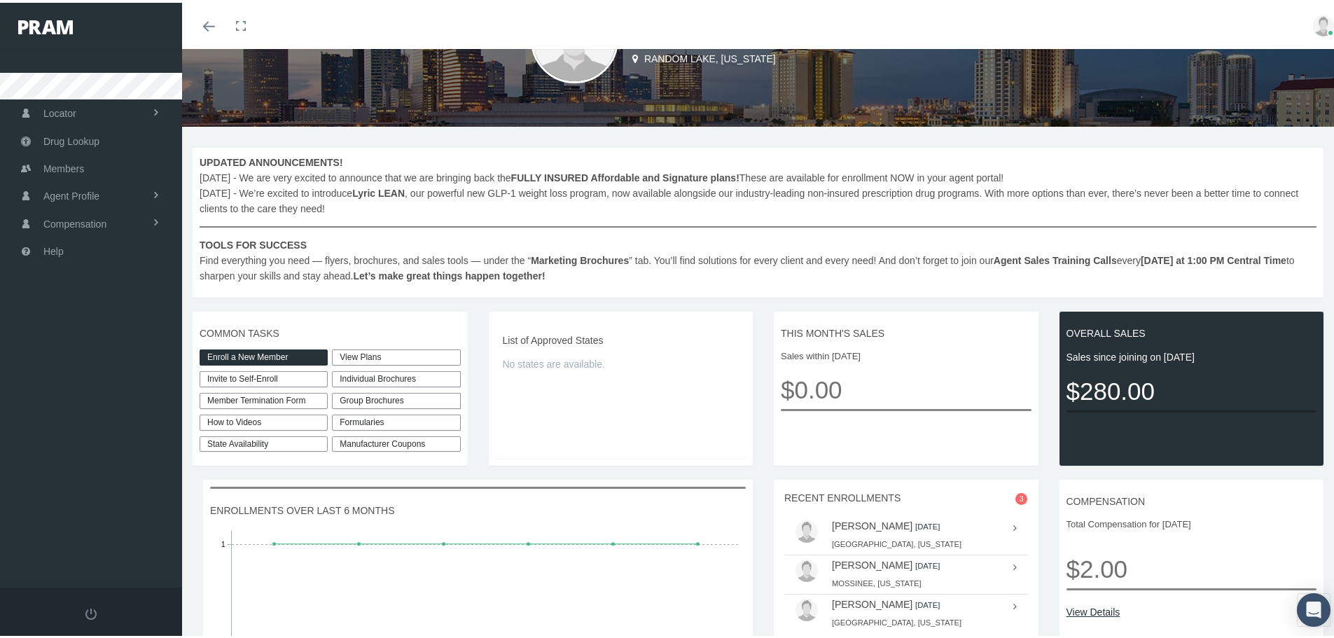
scroll to position [210, 0]
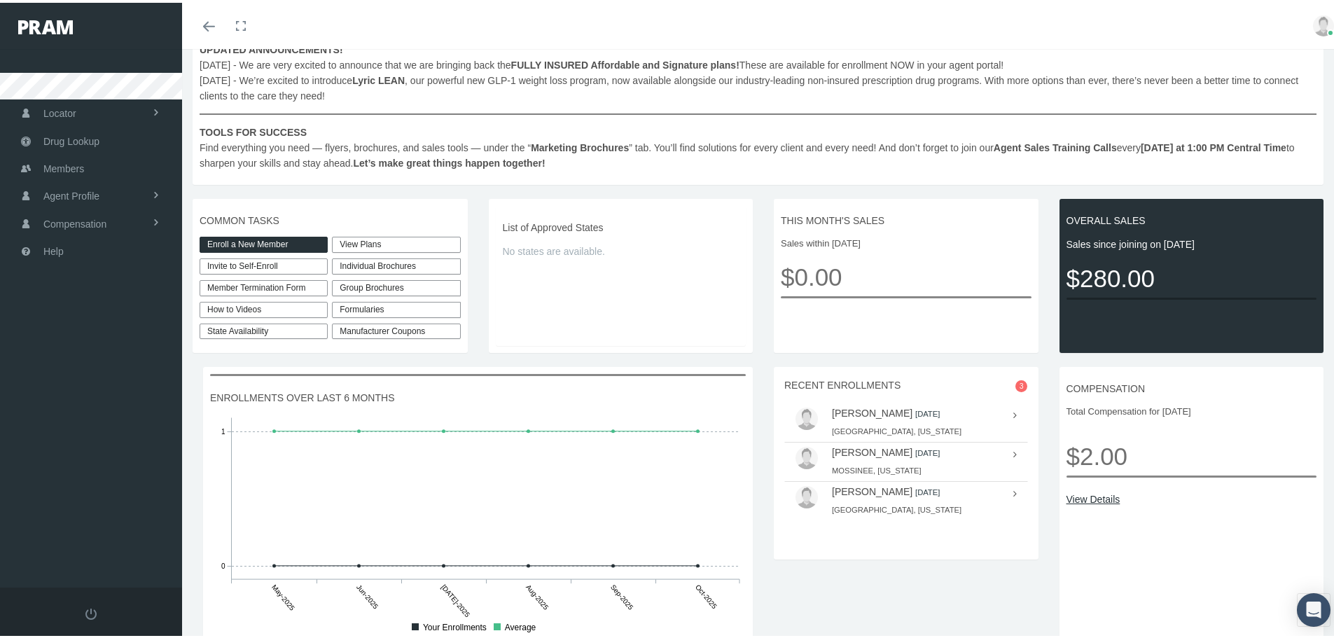
click at [417, 332] on link "Manufacturer Coupons" at bounding box center [396, 329] width 128 height 16
click at [434, 307] on div "Formularies" at bounding box center [396, 307] width 128 height 16
click at [221, 359] on div "UPDATED ANNOUNCEMENTS! [DATE] - We are very excited to announce that we are bri…" at bounding box center [763, 341] width 1163 height 660
click at [383, 243] on link "View Plans" at bounding box center [396, 242] width 128 height 16
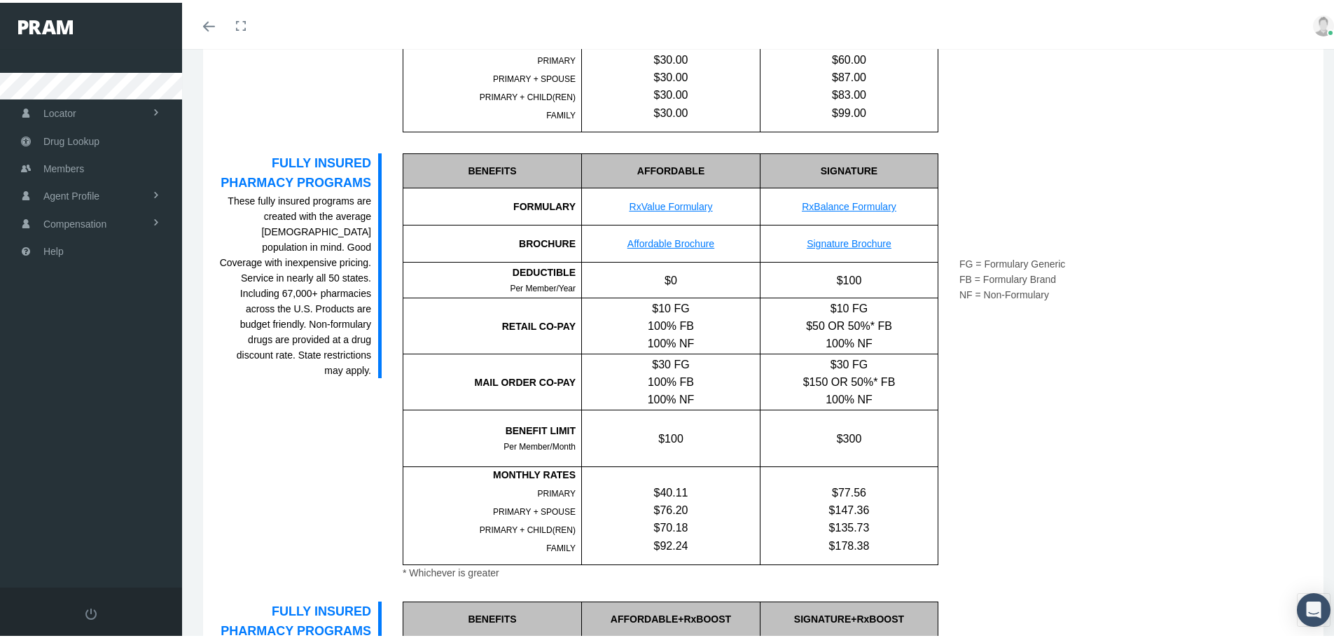
scroll to position [840, 0]
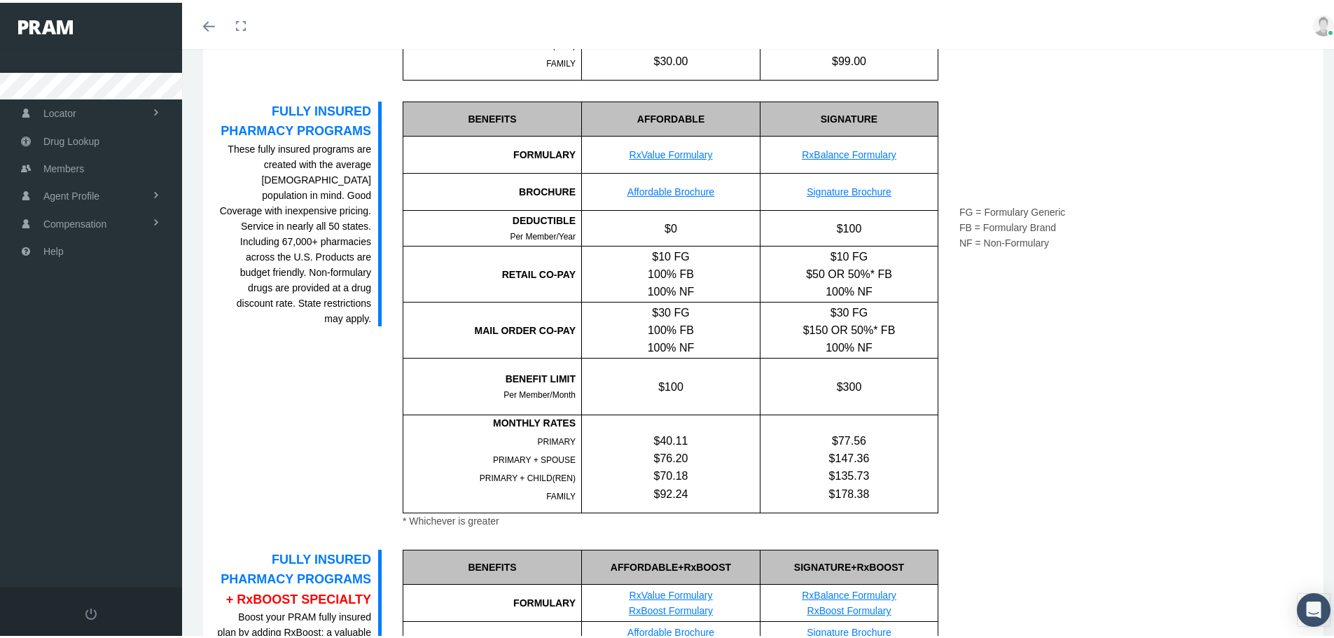
click at [810, 153] on link "RxBalance Formulary" at bounding box center [849, 151] width 95 height 11
click at [693, 151] on link "RxValue Formulary" at bounding box center [671, 151] width 83 height 11
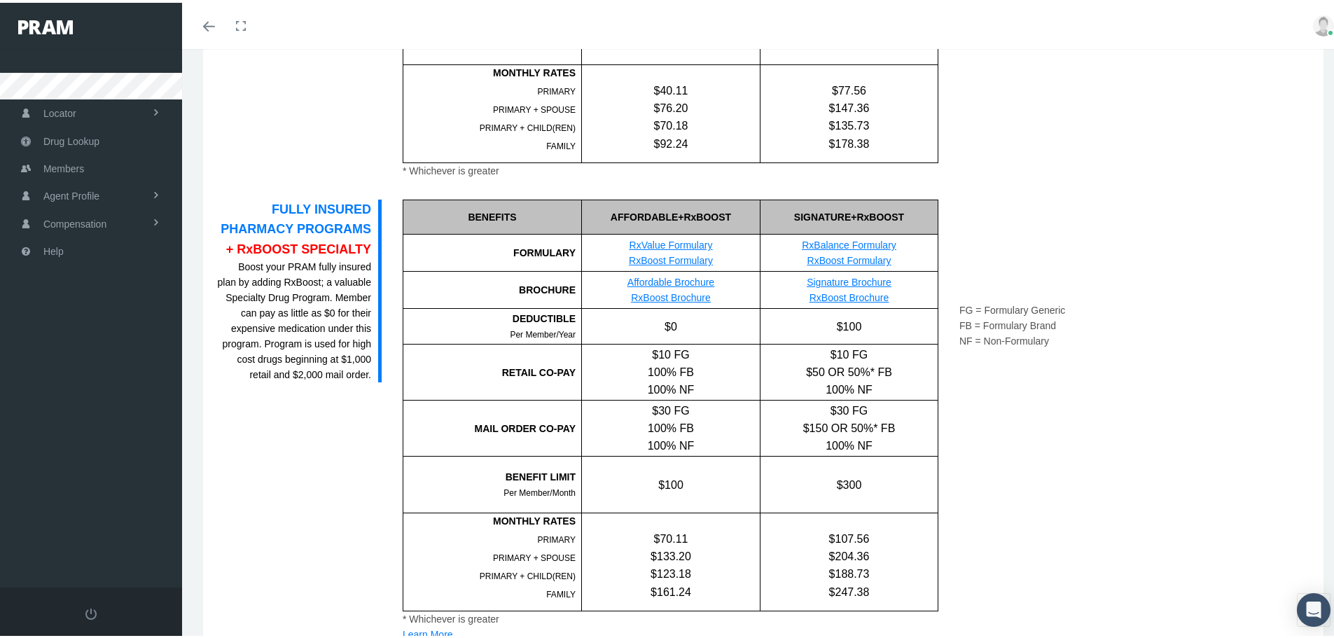
scroll to position [1261, 0]
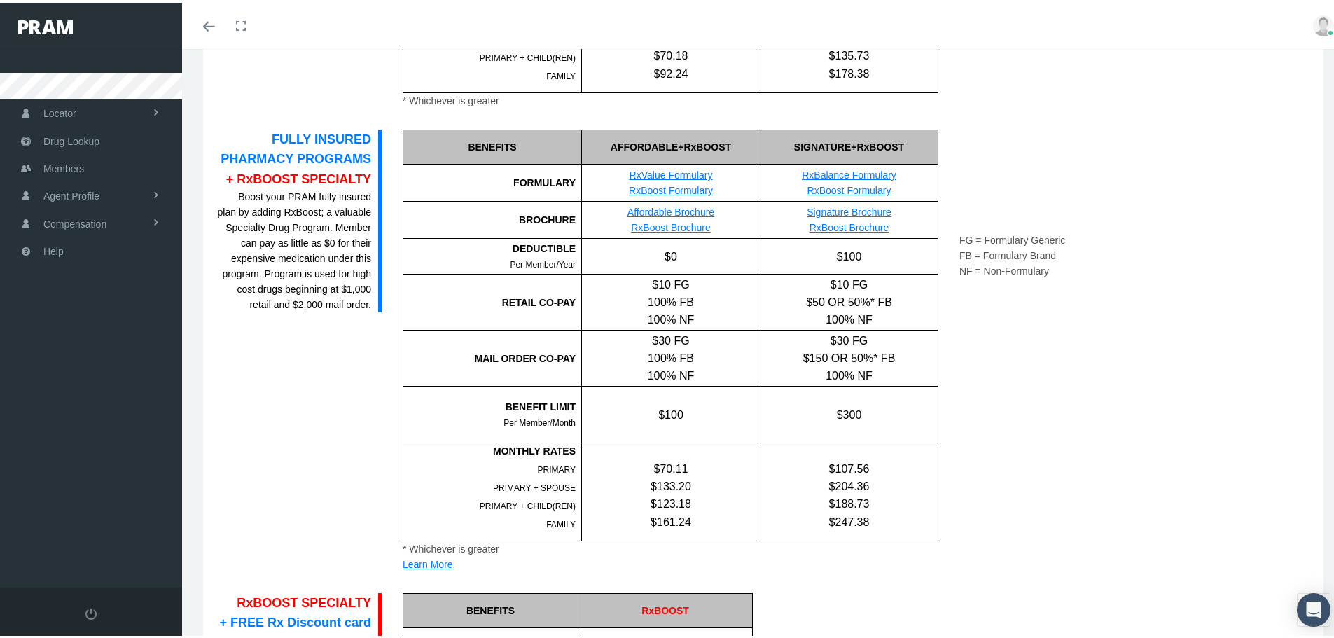
click at [673, 184] on link "RxBoost Formulary" at bounding box center [671, 187] width 84 height 11
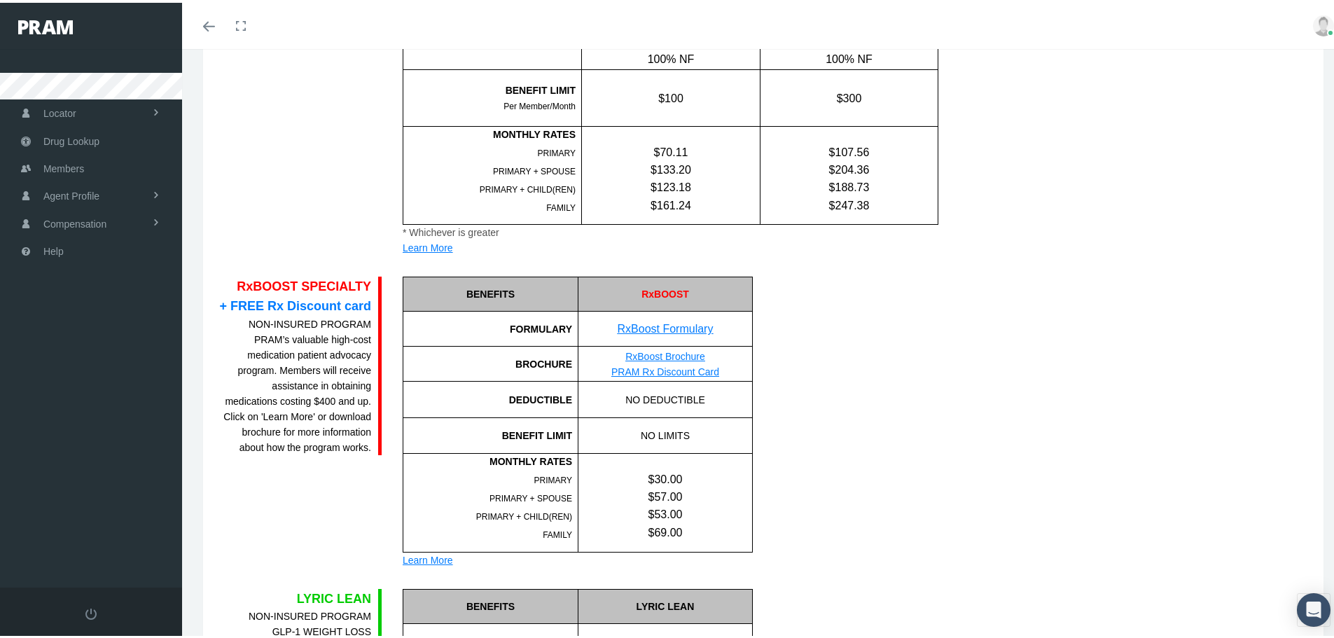
scroll to position [1611, 0]
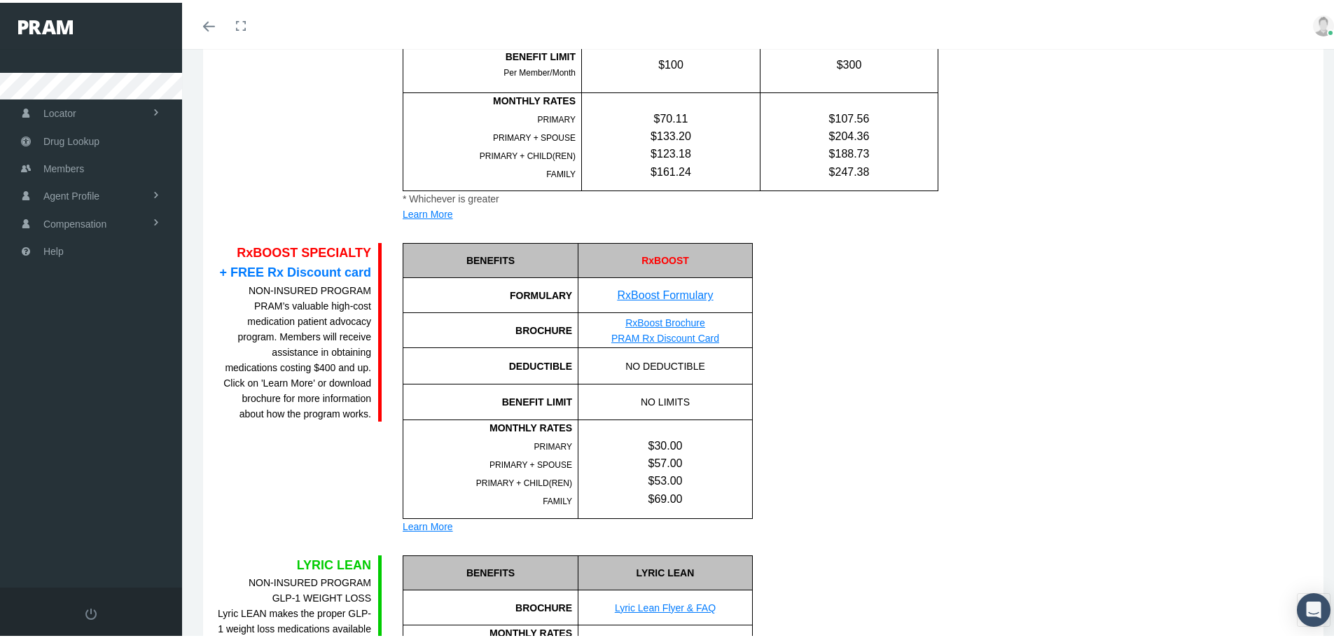
click at [680, 297] on link "RxBoost Formulary" at bounding box center [666, 292] width 96 height 12
click at [824, 393] on div "FG = Formulary Generic FB = Formulary Brand NF = Non-Formulary" at bounding box center [856, 385] width 186 height 291
